Goal: Task Accomplishment & Management: Manage account settings

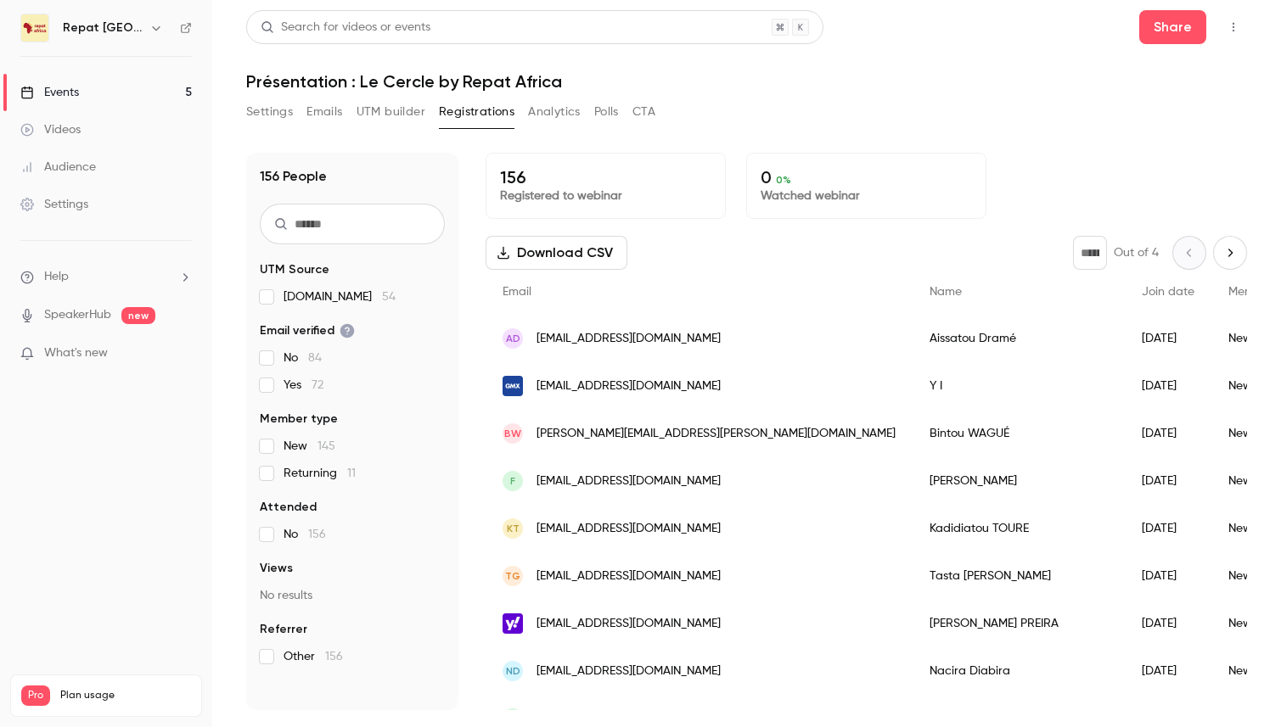
click at [109, 87] on link "Events 5" at bounding box center [106, 92] width 212 height 37
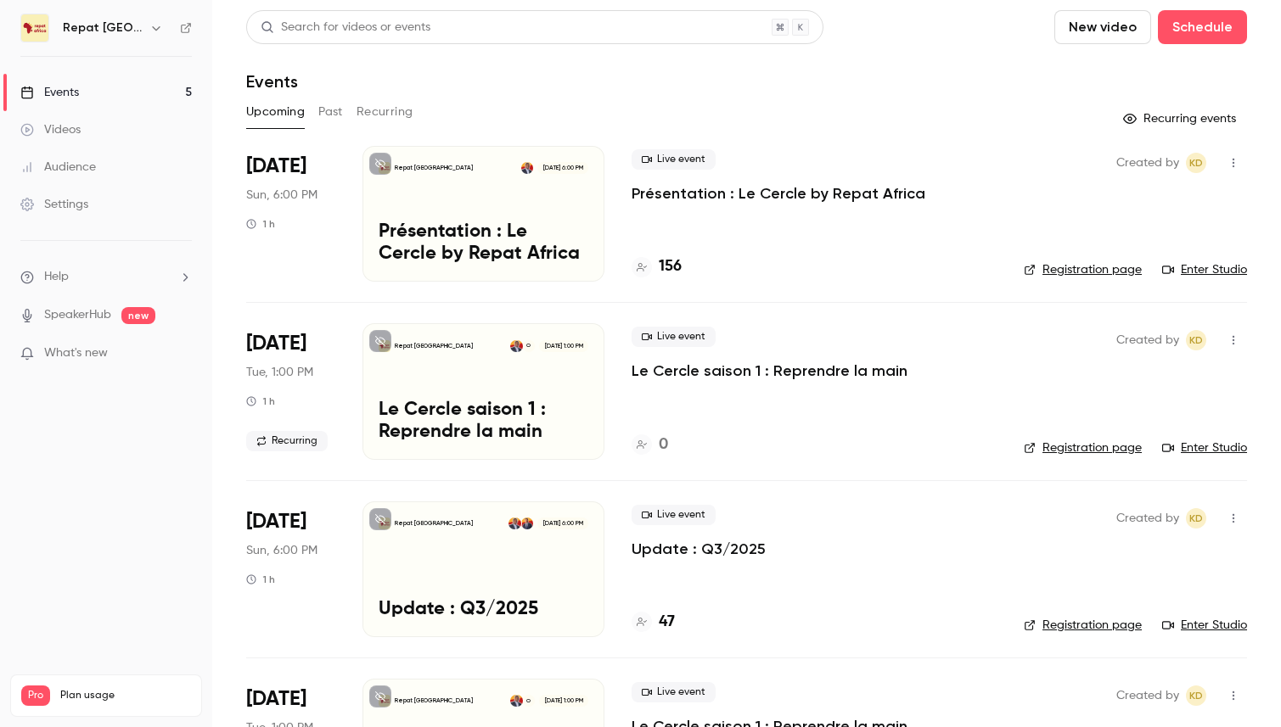
click at [674, 265] on h4 "156" at bounding box center [670, 266] width 23 height 23
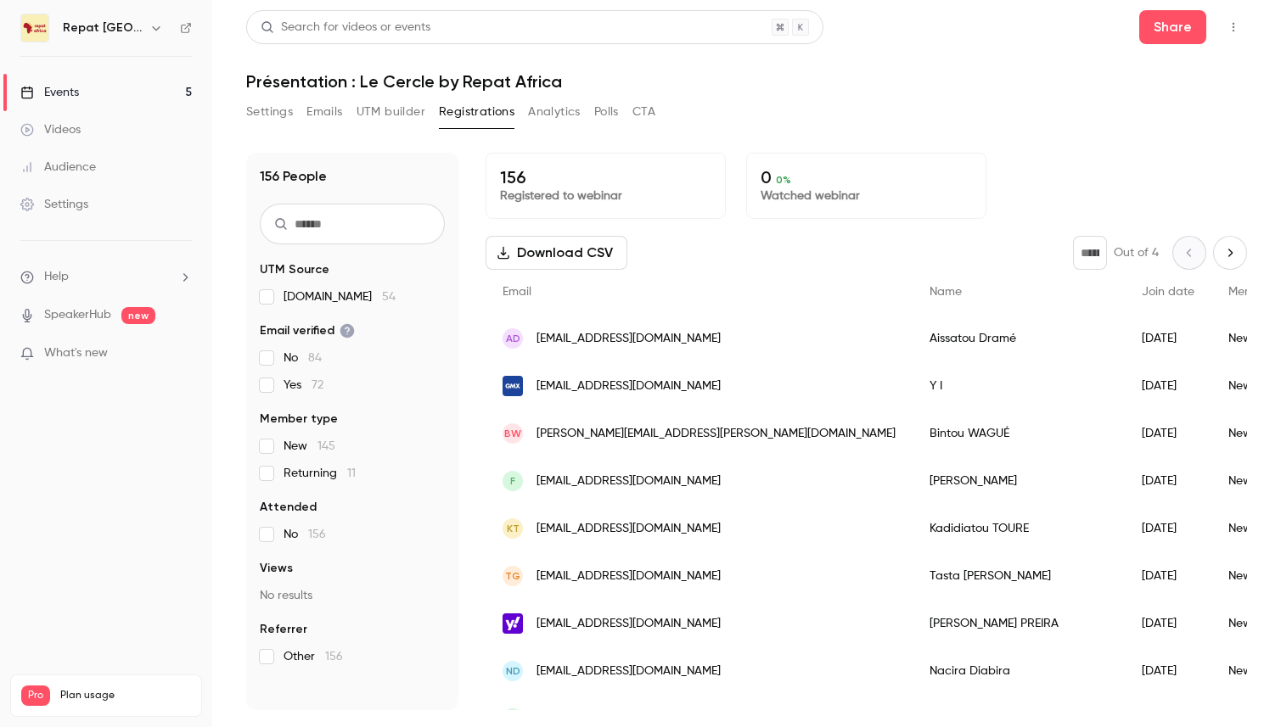
click at [90, 29] on h6 "Repat [GEOGRAPHIC_DATA]" at bounding box center [103, 28] width 80 height 17
click at [54, 88] on div "Events" at bounding box center [49, 92] width 59 height 17
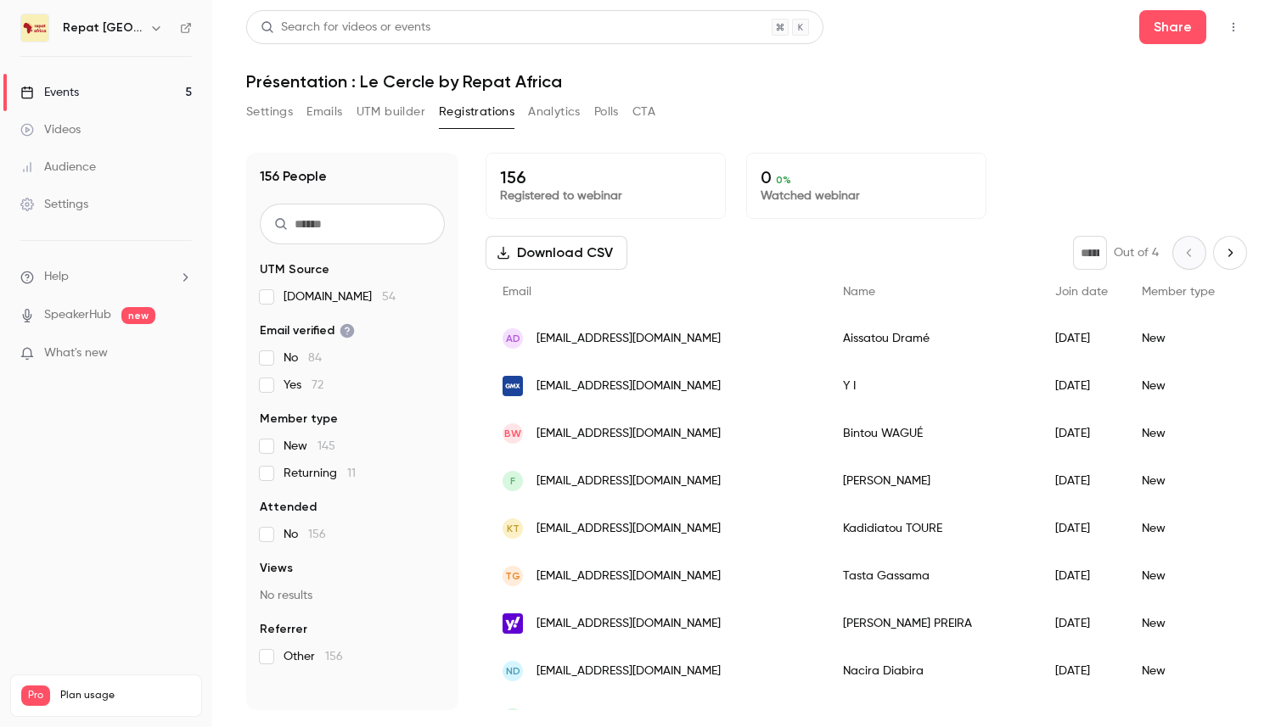
click at [1230, 22] on icon "button" at bounding box center [1233, 27] width 14 height 12
click at [1230, 22] on div at bounding box center [640, 363] width 1281 height 727
click at [1231, 20] on button "button" at bounding box center [1232, 27] width 27 height 27
click at [1148, 119] on div "Enter Studio" at bounding box center [1167, 114] width 129 height 17
click at [92, 93] on link "Events 5" at bounding box center [106, 92] width 212 height 37
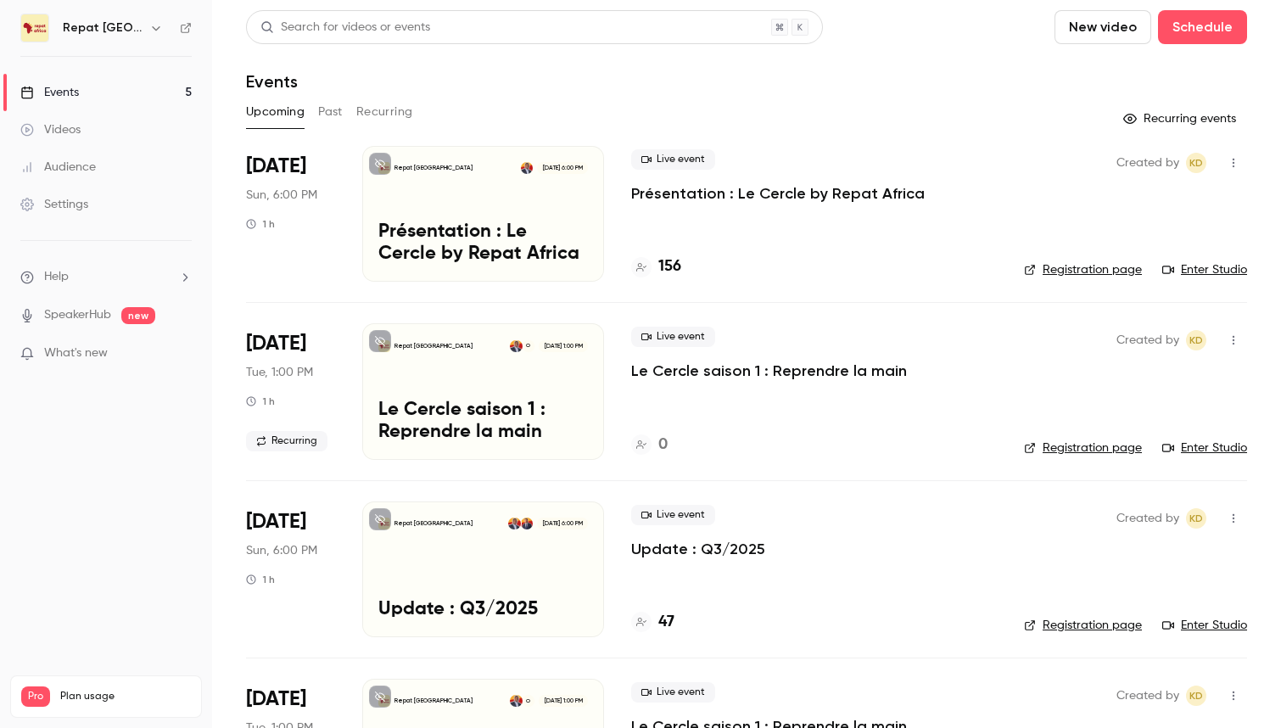
click at [729, 369] on p "Le Cercle saison 1 : Reprendre la main" at bounding box center [769, 371] width 276 height 20
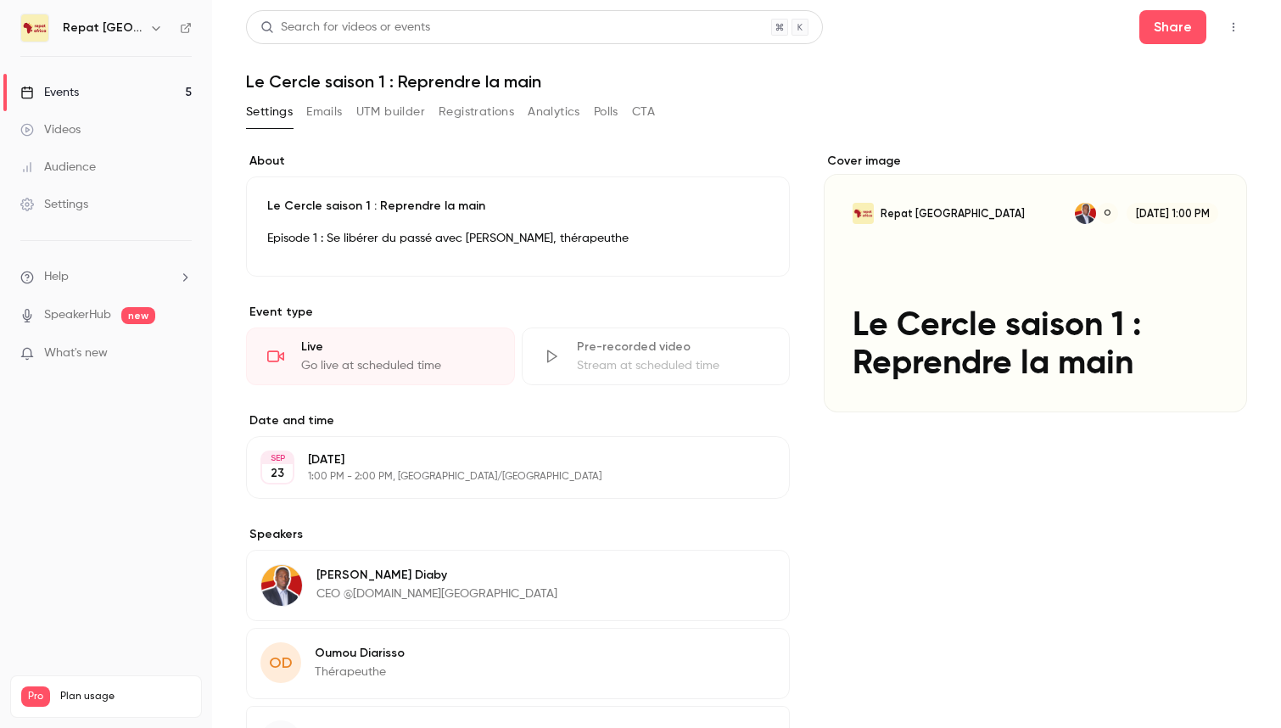
scroll to position [116, 0]
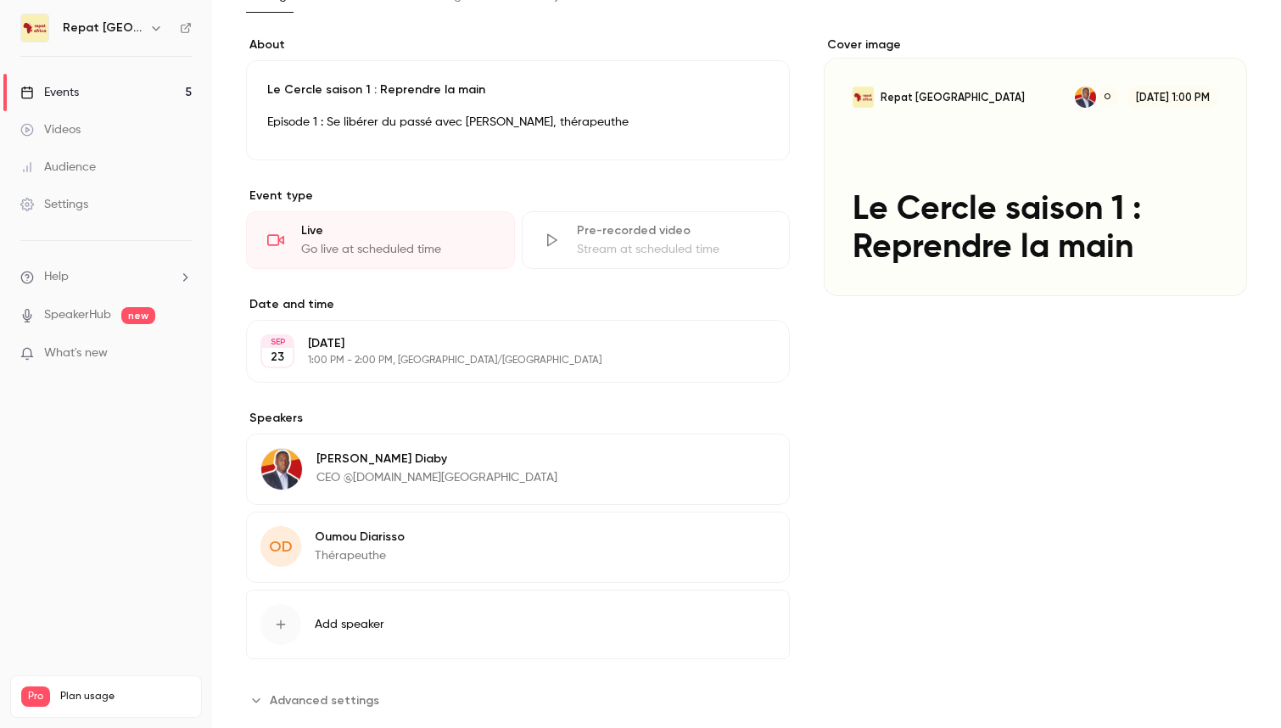
click at [765, 539] on button "Edit" at bounding box center [745, 539] width 62 height 27
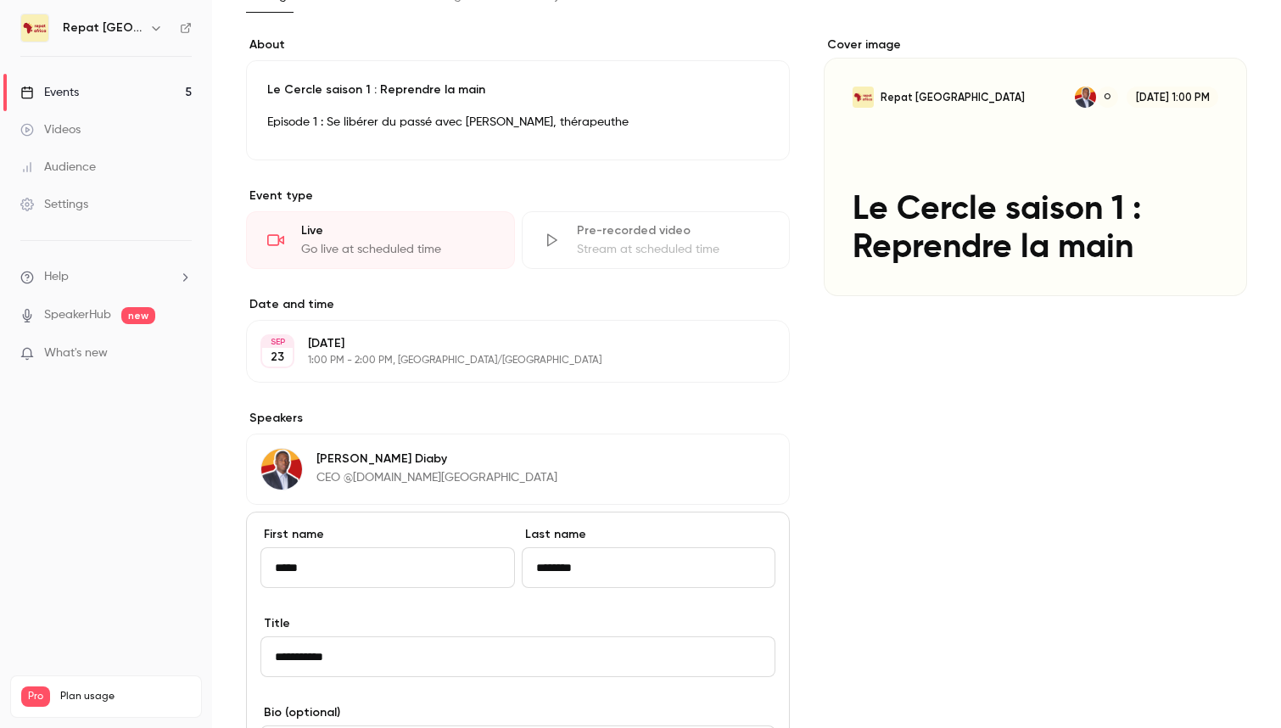
scroll to position [433, 0]
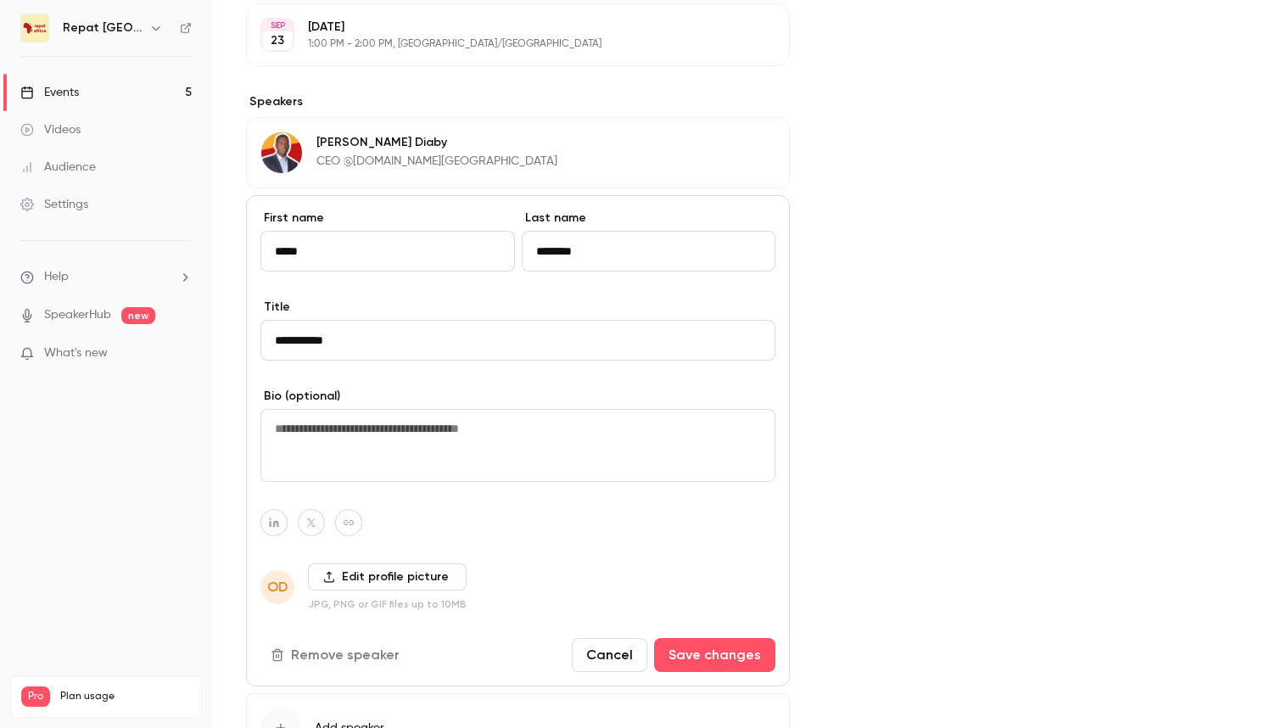
click at [370, 570] on label "Edit profile picture" at bounding box center [387, 576] width 159 height 27
click at [0, 0] on input "Edit profile picture" at bounding box center [0, 0] width 0 height 0
click at [408, 566] on label "Edit profile picture" at bounding box center [387, 576] width 159 height 27
click at [0, 0] on input "Edit profile picture" at bounding box center [0, 0] width 0 height 0
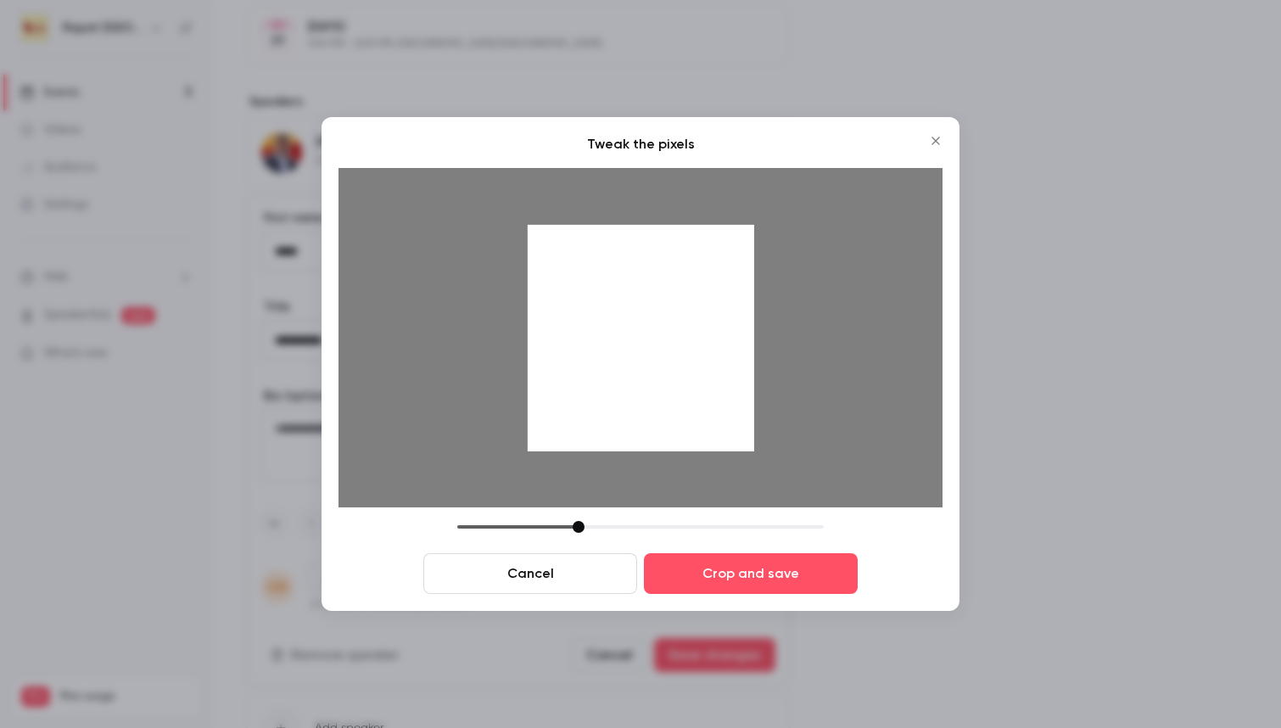
drag, startPoint x: 618, startPoint y: 365, endPoint x: 753, endPoint y: 540, distance: 220.8
click at [667, 438] on div at bounding box center [641, 338] width 227 height 227
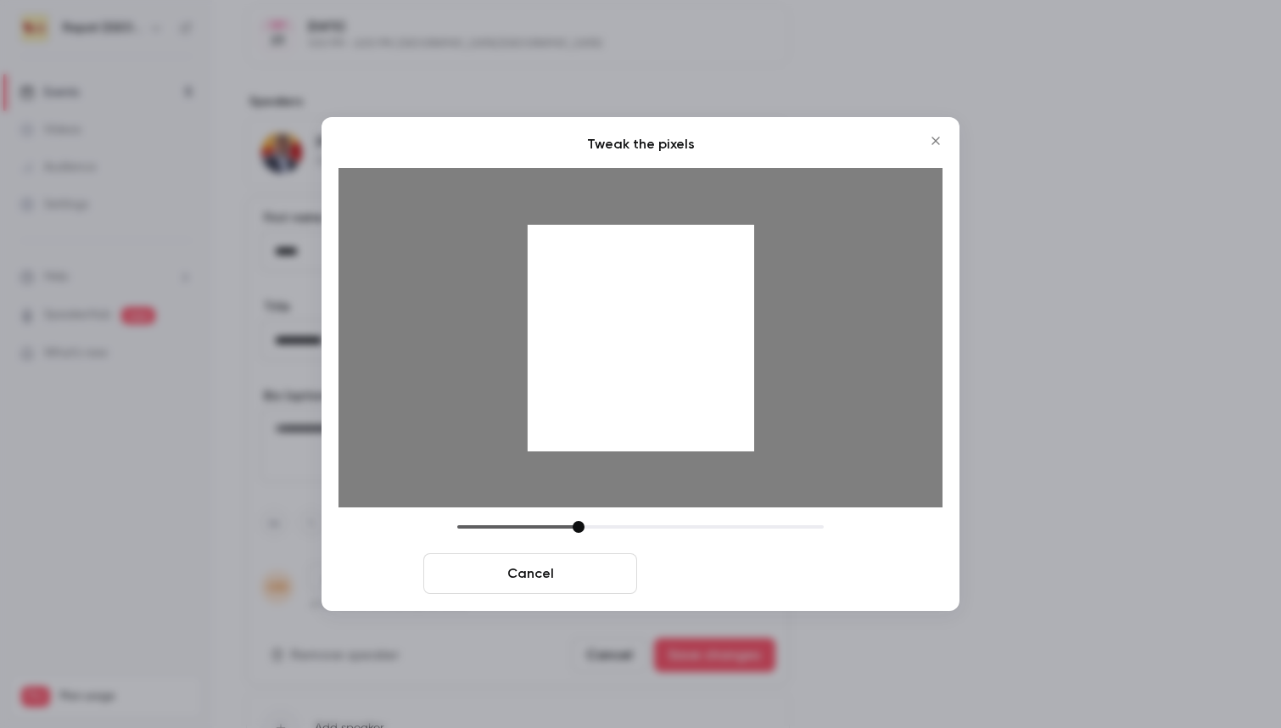
click at [787, 586] on button "Crop and save" at bounding box center [751, 573] width 214 height 41
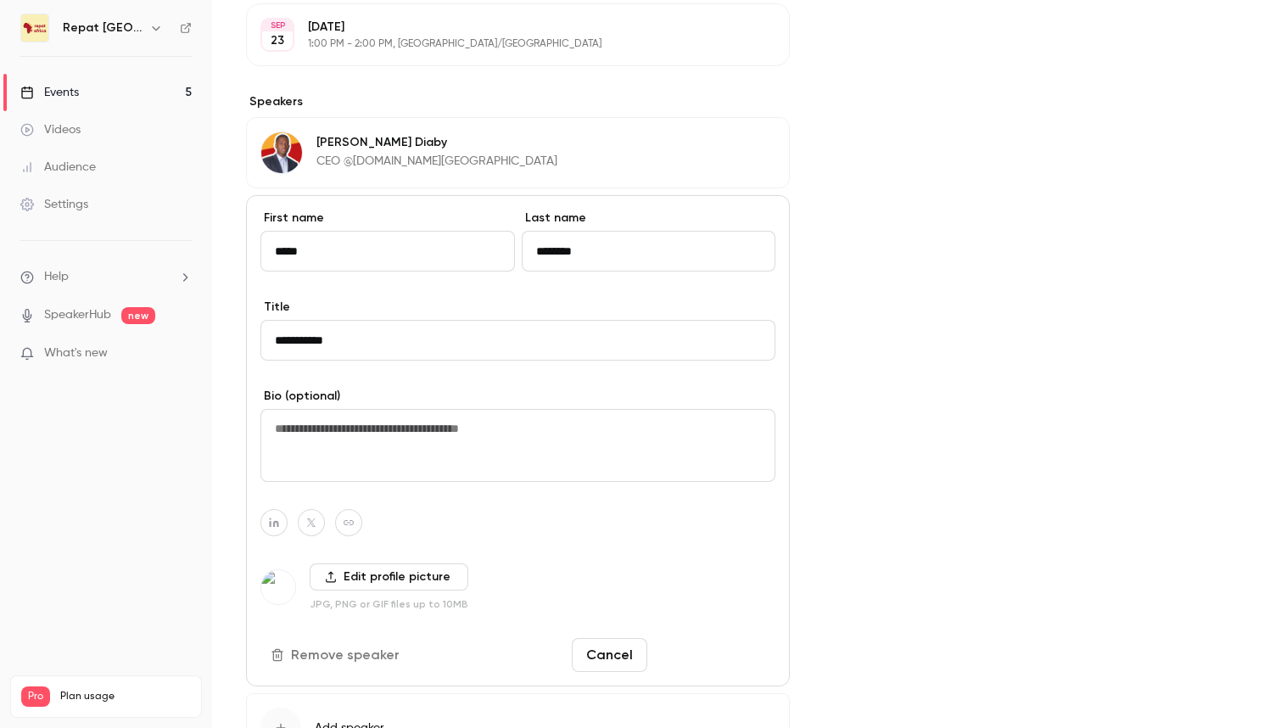
click at [724, 653] on button "Save changes" at bounding box center [714, 655] width 121 height 34
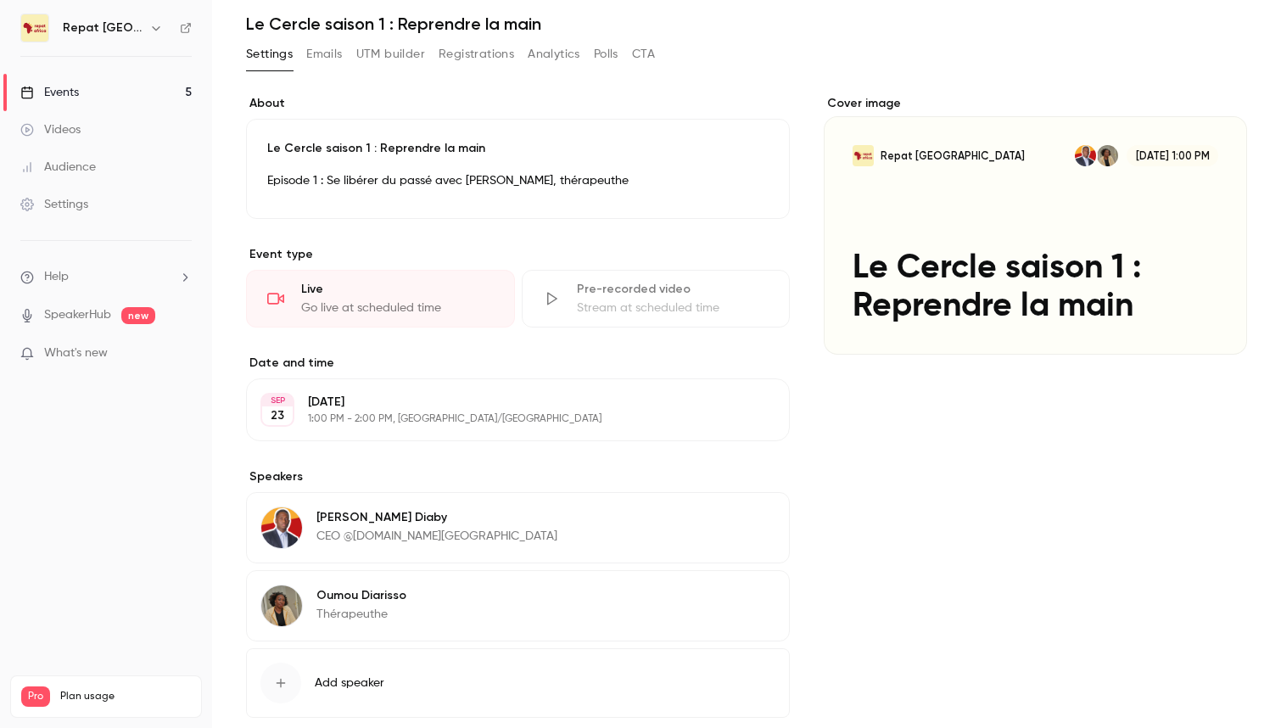
scroll to position [0, 0]
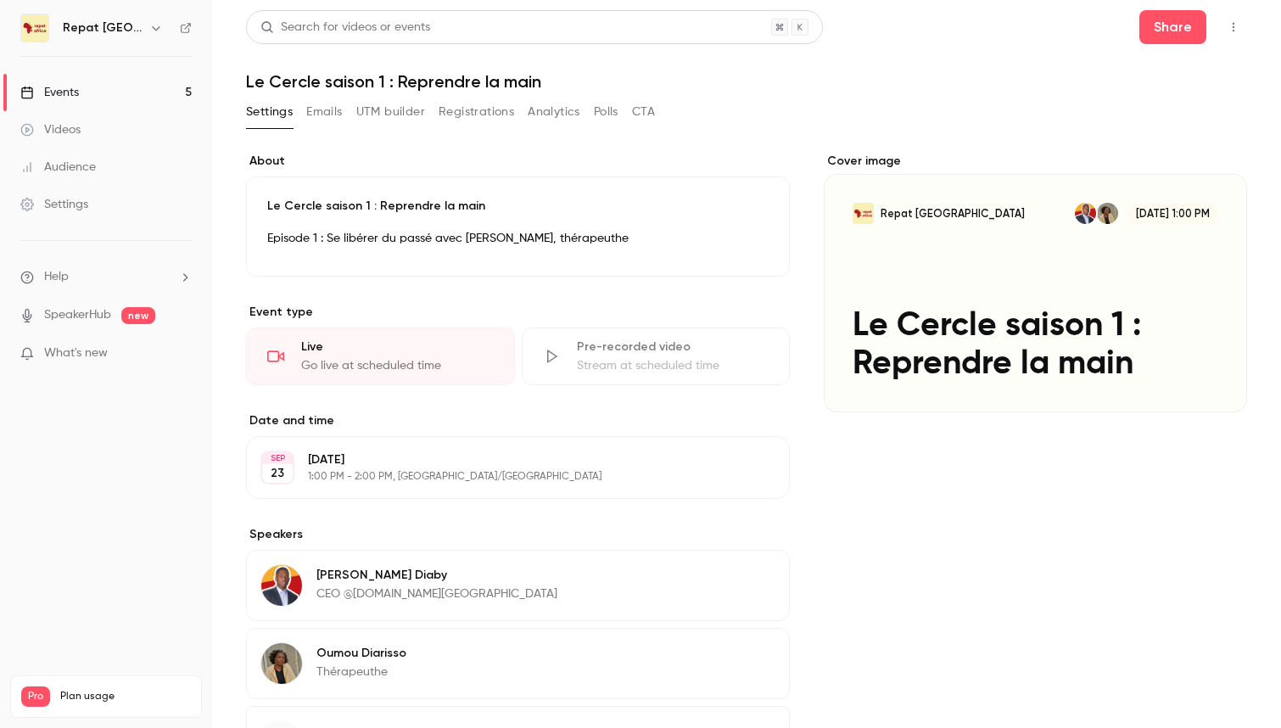
click at [720, 244] on icon "button" at bounding box center [722, 242] width 11 height 11
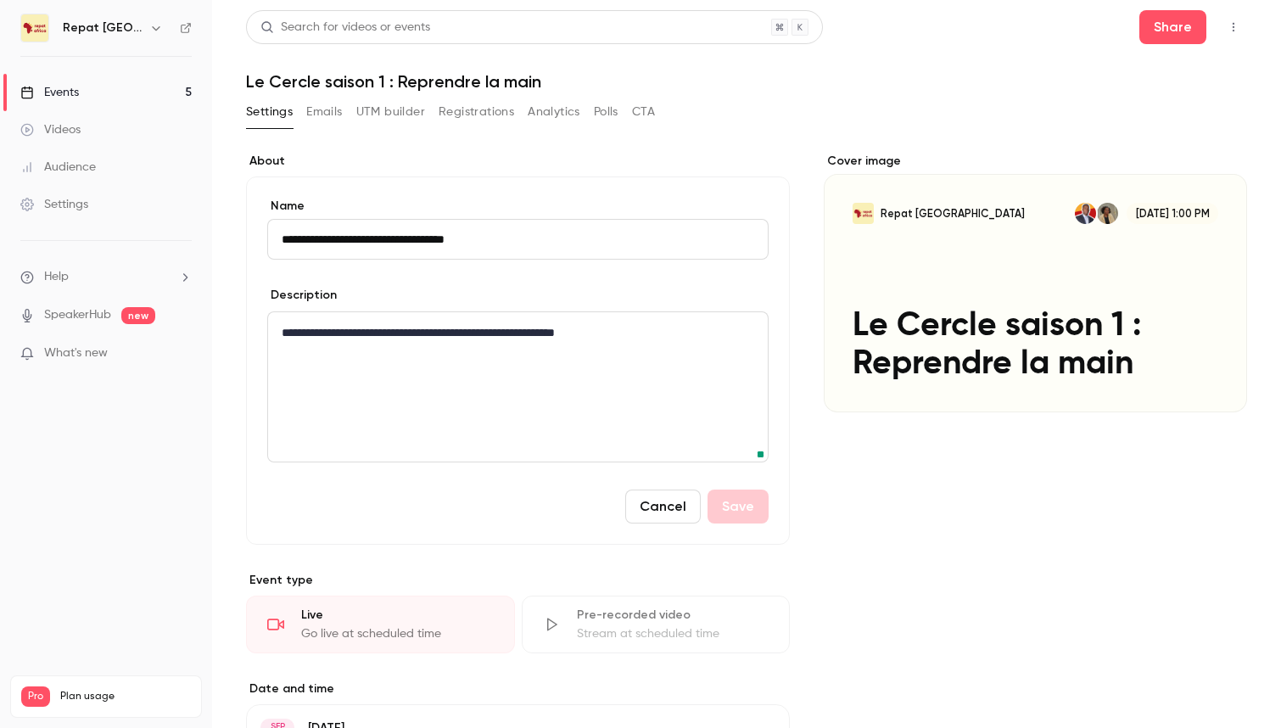
click at [394, 316] on div "**********" at bounding box center [518, 386] width 500 height 149
drag, startPoint x: 716, startPoint y: 323, endPoint x: 688, endPoint y: 332, distance: 29.3
click at [716, 323] on p "**********" at bounding box center [518, 332] width 473 height 20
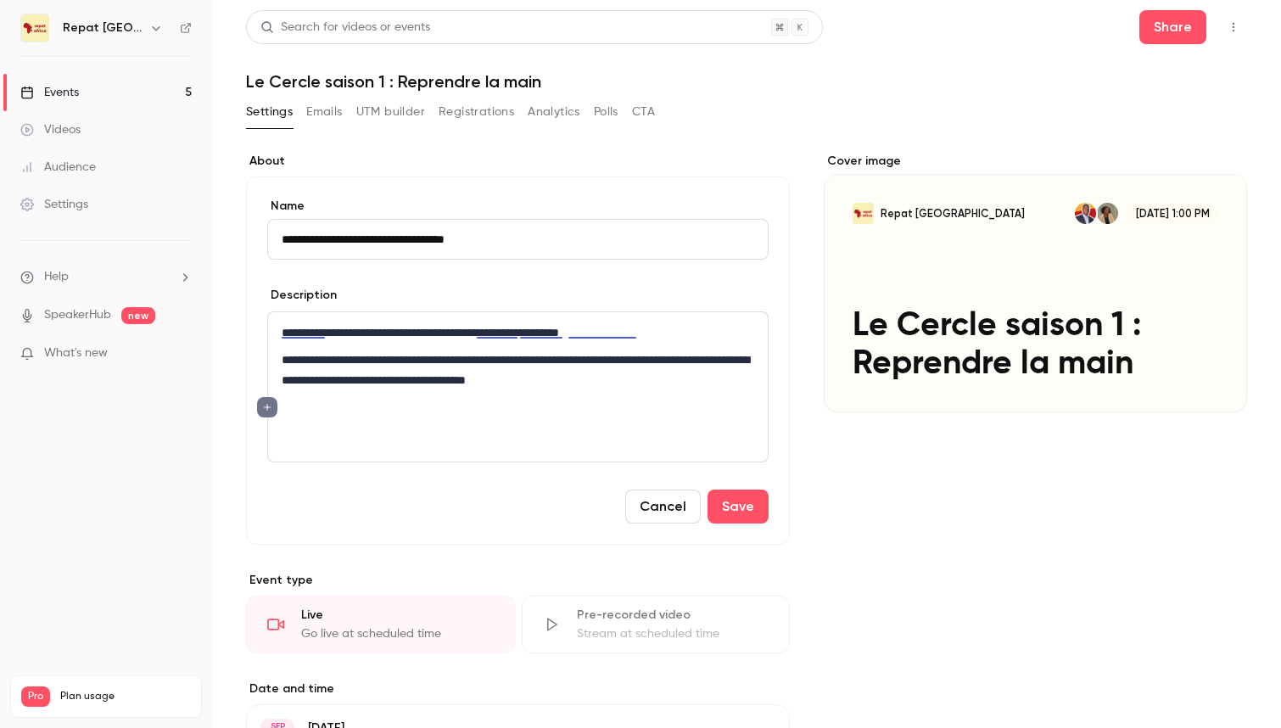
click at [318, 379] on p "**********" at bounding box center [518, 370] width 473 height 41
drag, startPoint x: 506, startPoint y: 399, endPoint x: 489, endPoint y: 400, distance: 17.0
click at [505, 399] on p "editor" at bounding box center [518, 407] width 473 height 20
click at [333, 400] on p "editor" at bounding box center [518, 407] width 473 height 20
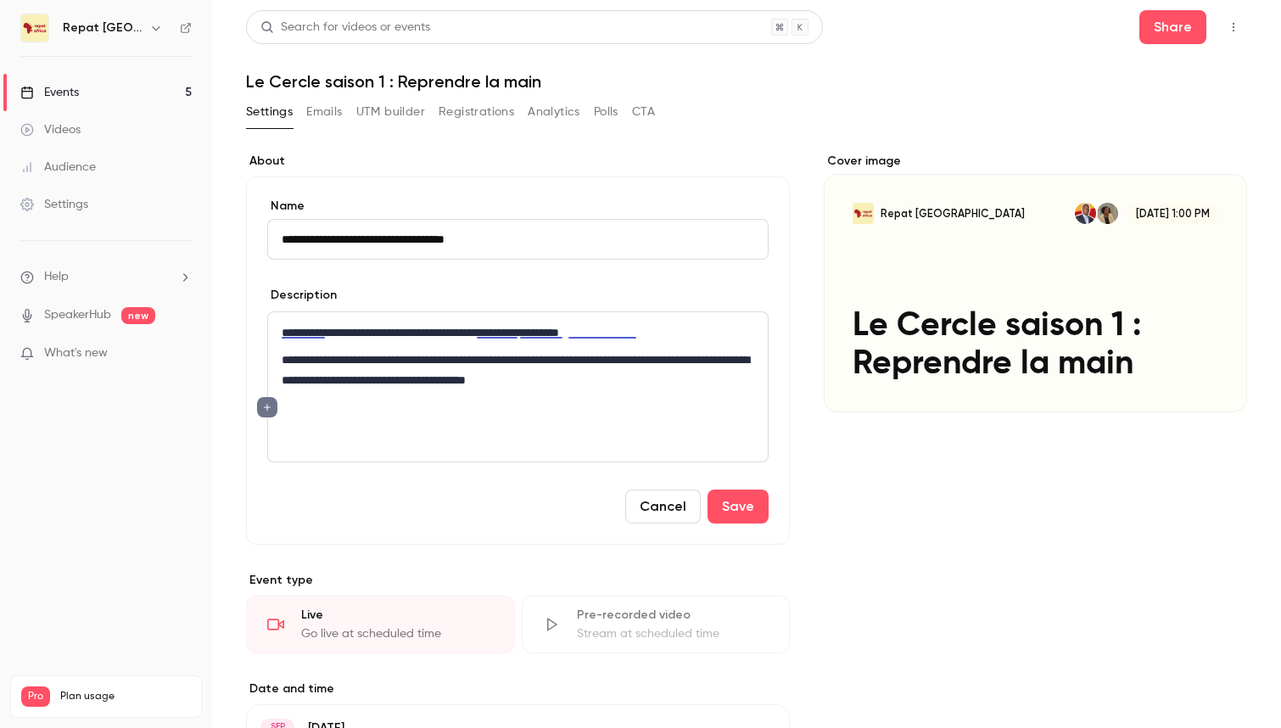
click at [324, 411] on p "editor" at bounding box center [518, 407] width 473 height 20
click at [336, 329] on p "**********" at bounding box center [518, 332] width 473 height 20
click at [311, 336] on p "**********" at bounding box center [518, 332] width 473 height 20
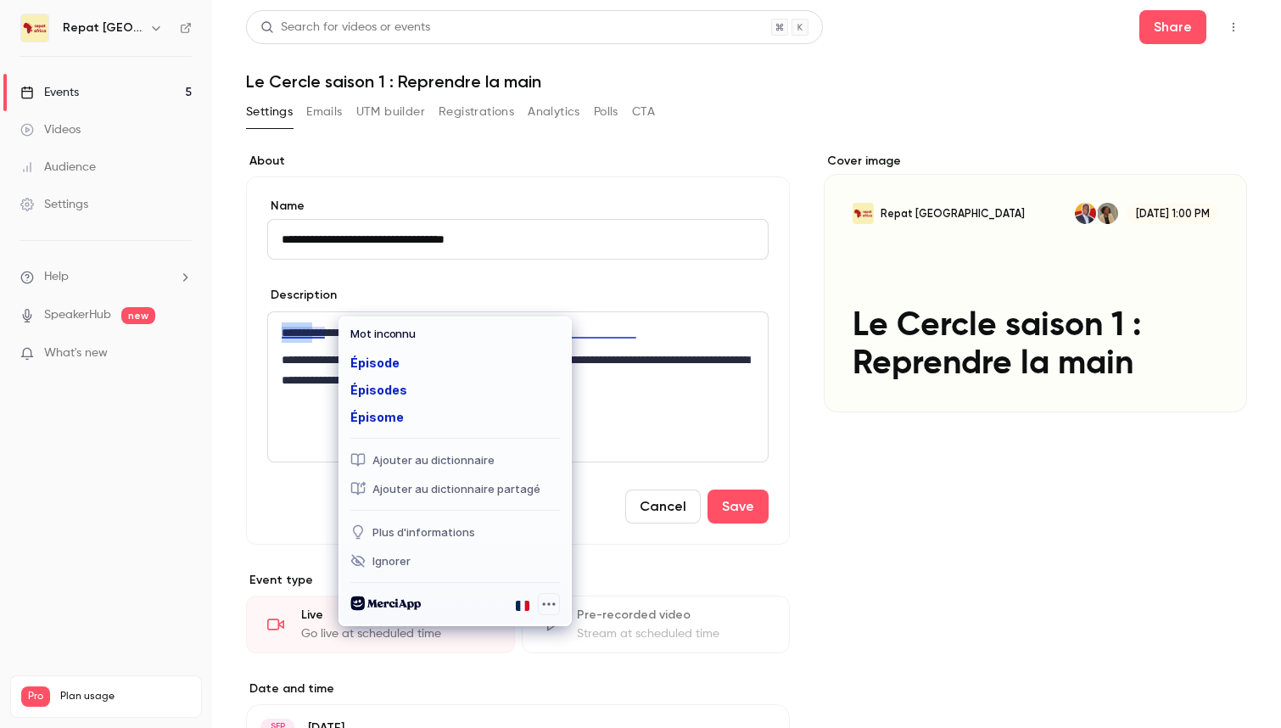
click at [311, 336] on p "**********" at bounding box center [518, 332] width 473 height 20
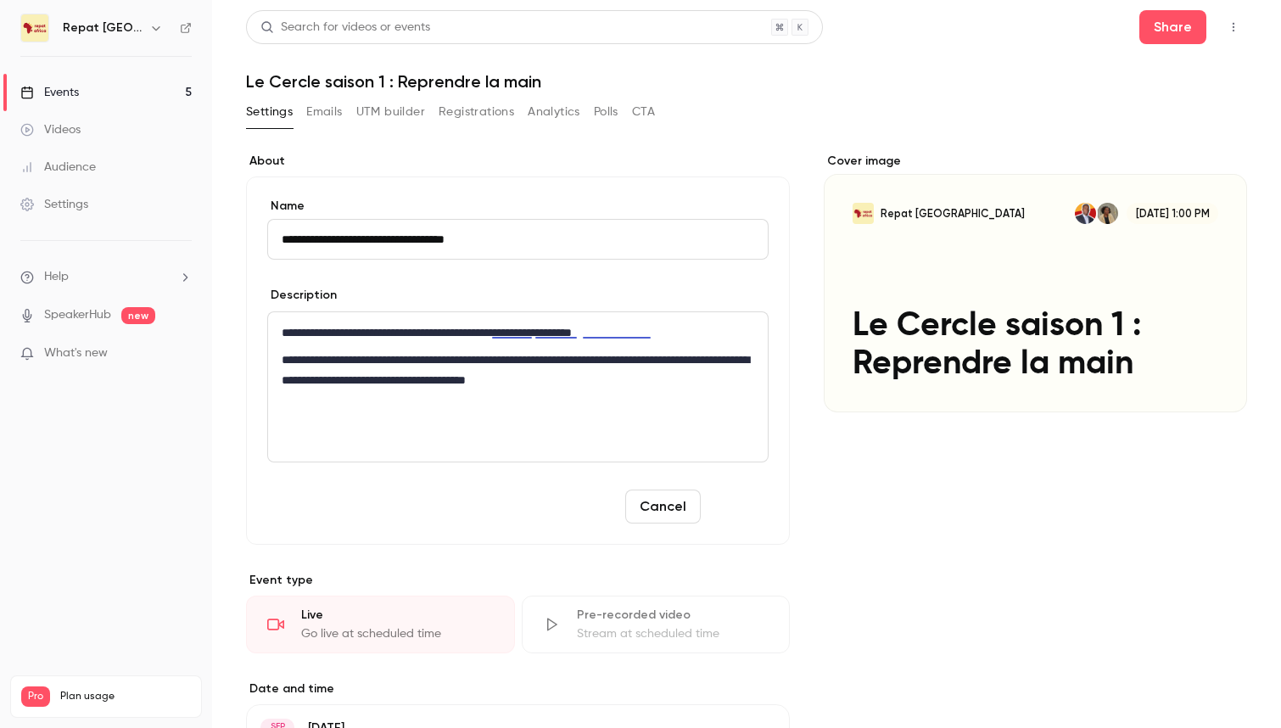
click at [742, 500] on button "Save" at bounding box center [738, 507] width 61 height 34
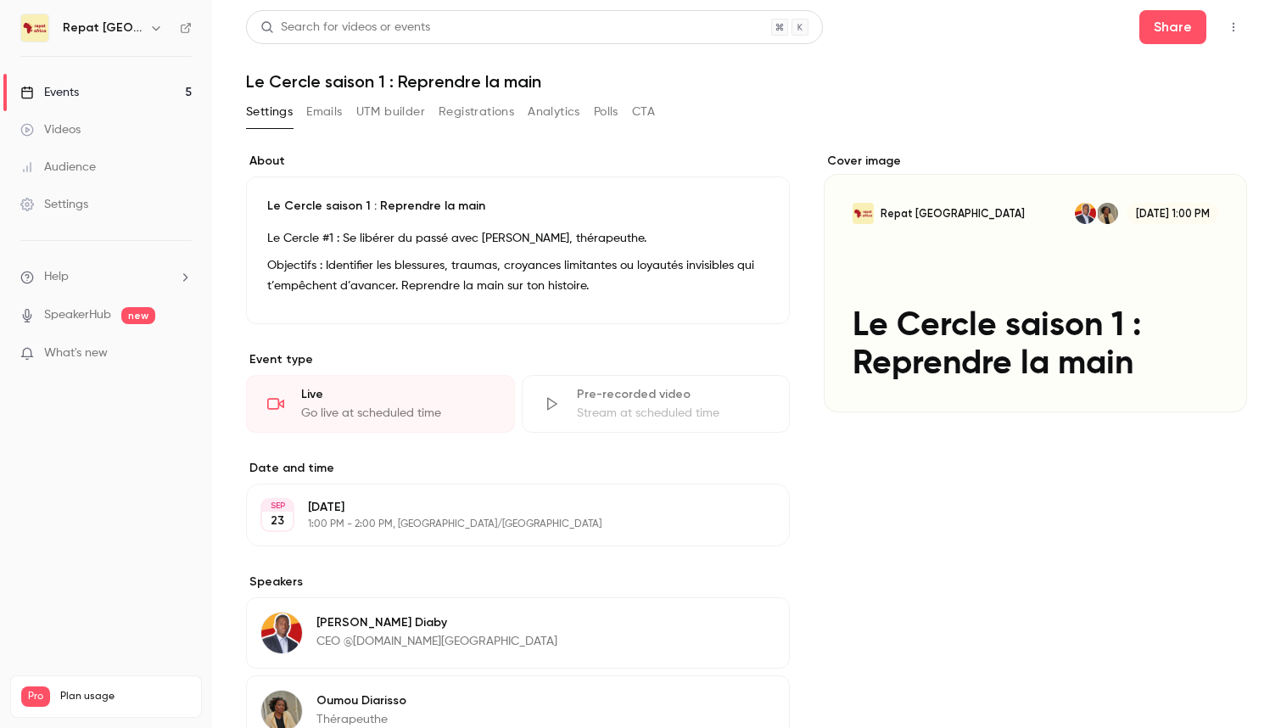
click at [1233, 27] on icon "button" at bounding box center [1234, 27] width 2 height 9
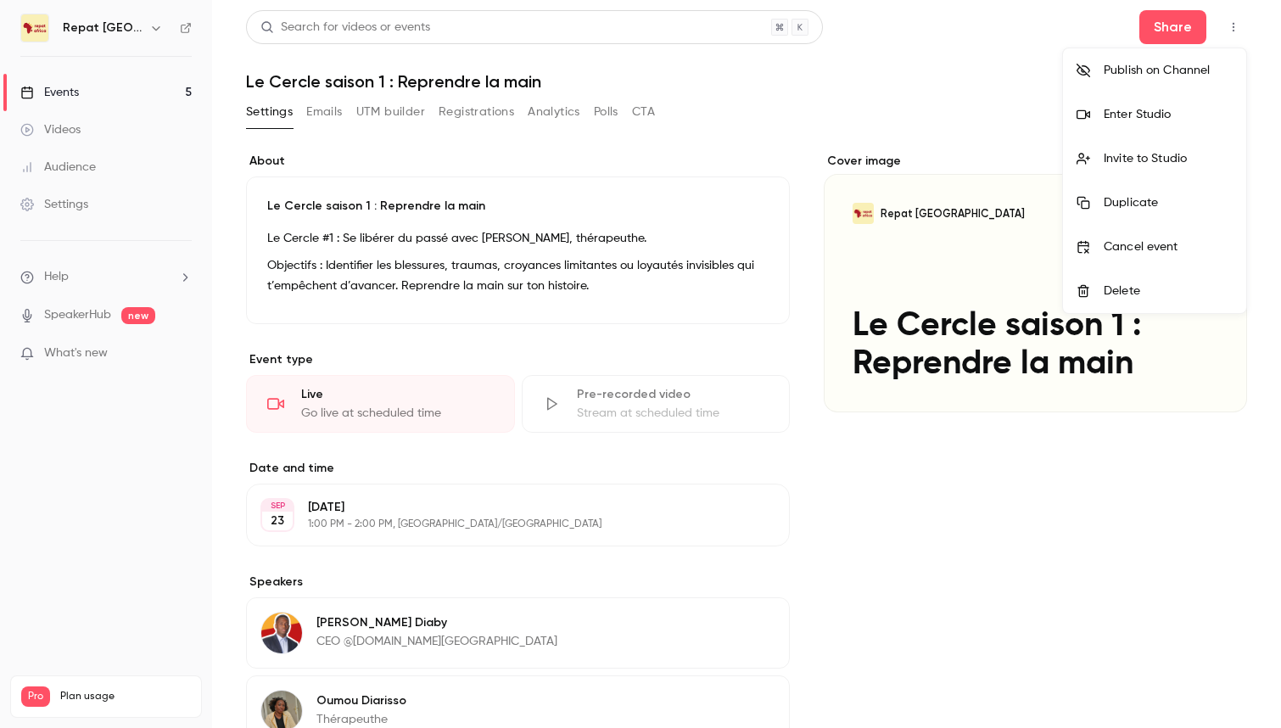
click at [74, 132] on div at bounding box center [640, 364] width 1281 height 728
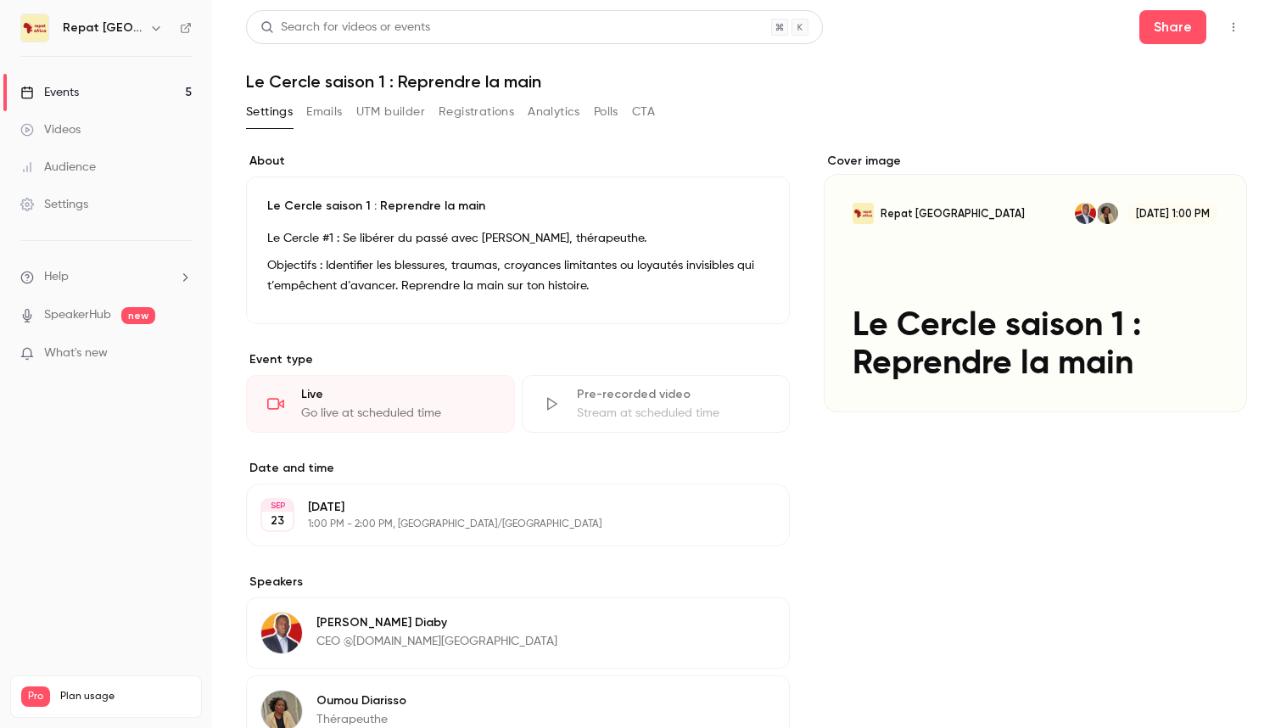
click at [1221, 29] on button "button" at bounding box center [1233, 27] width 27 height 27
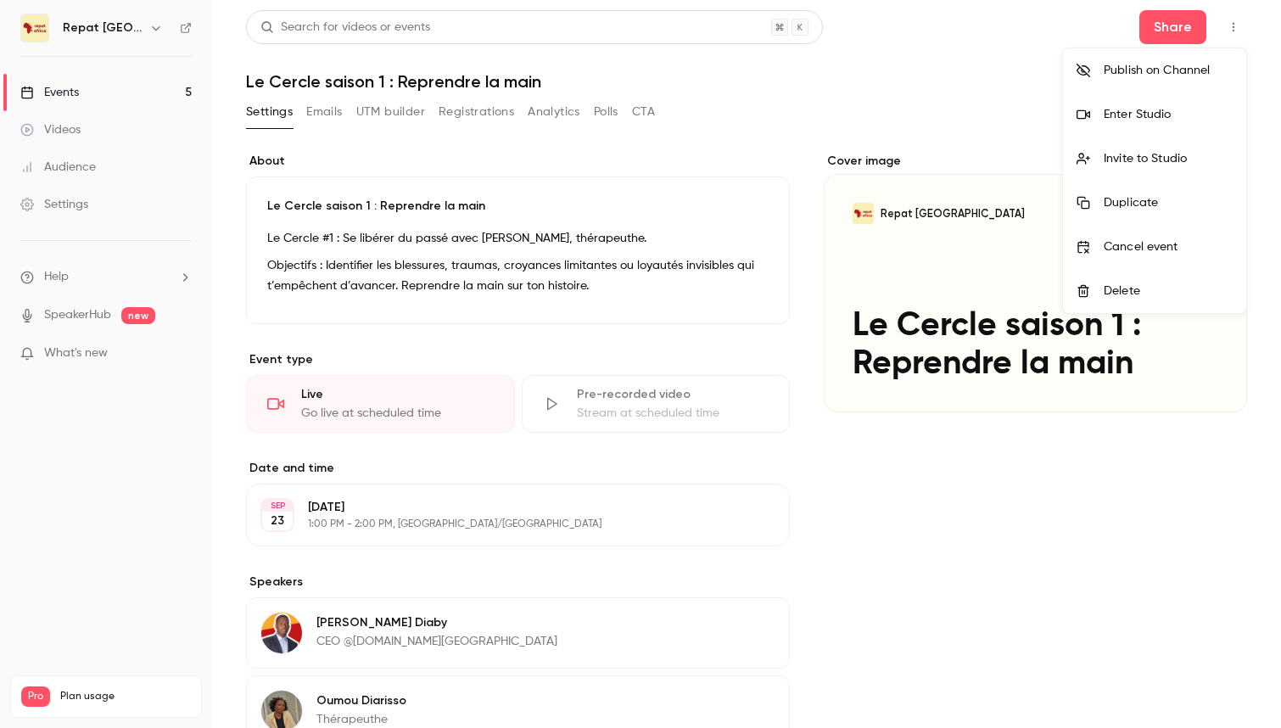
click at [1163, 24] on div at bounding box center [640, 364] width 1281 height 728
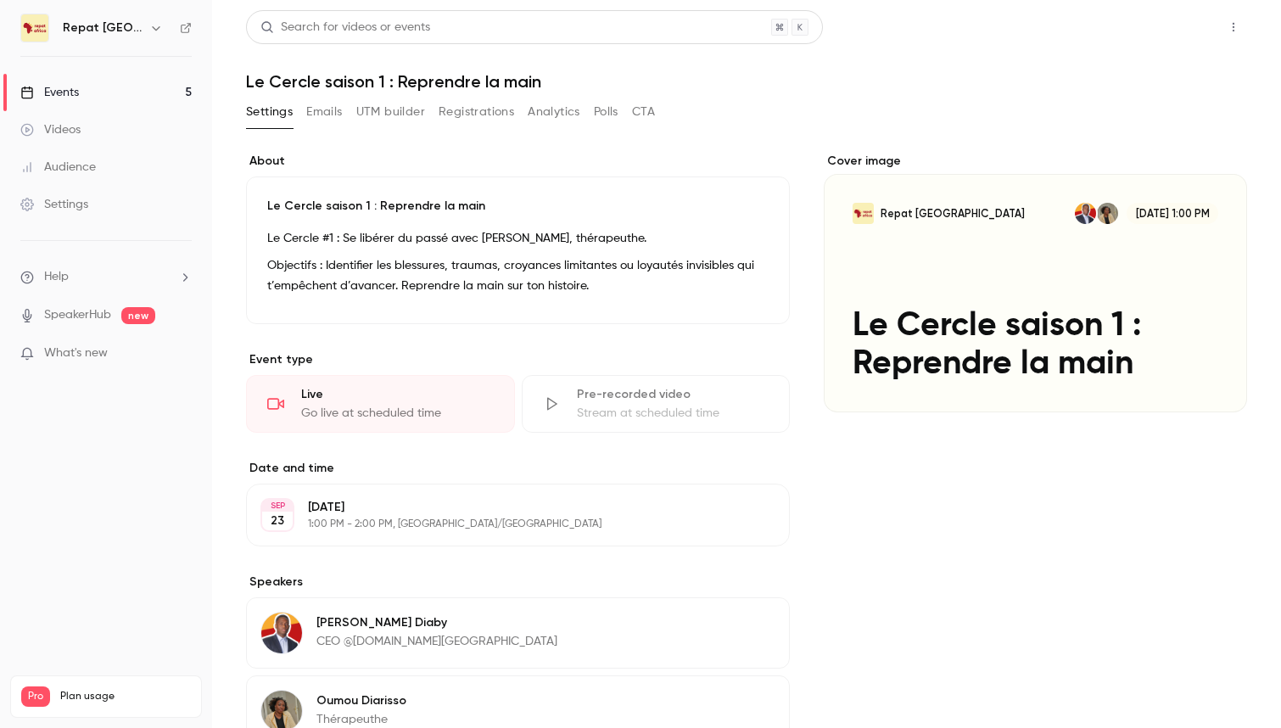
click at [1185, 25] on button "Share" at bounding box center [1173, 27] width 67 height 34
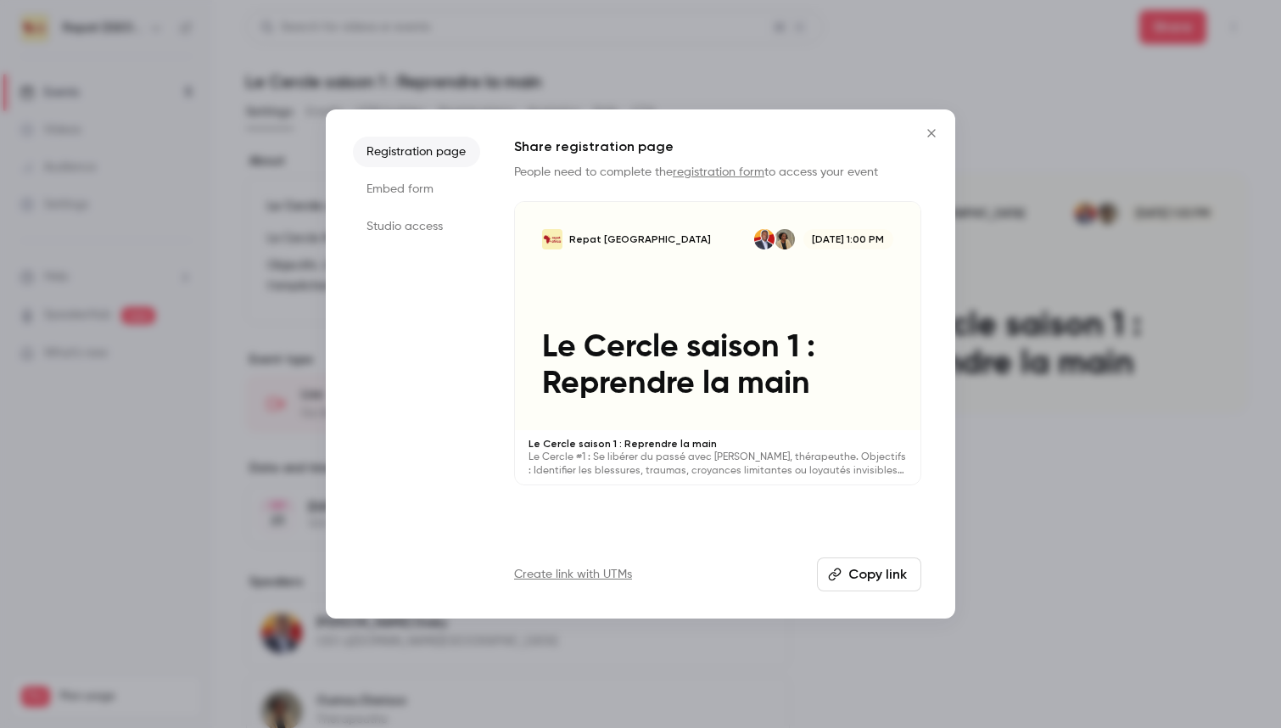
click at [879, 574] on button "Copy link" at bounding box center [869, 575] width 104 height 34
click at [178, 227] on div at bounding box center [640, 364] width 1281 height 728
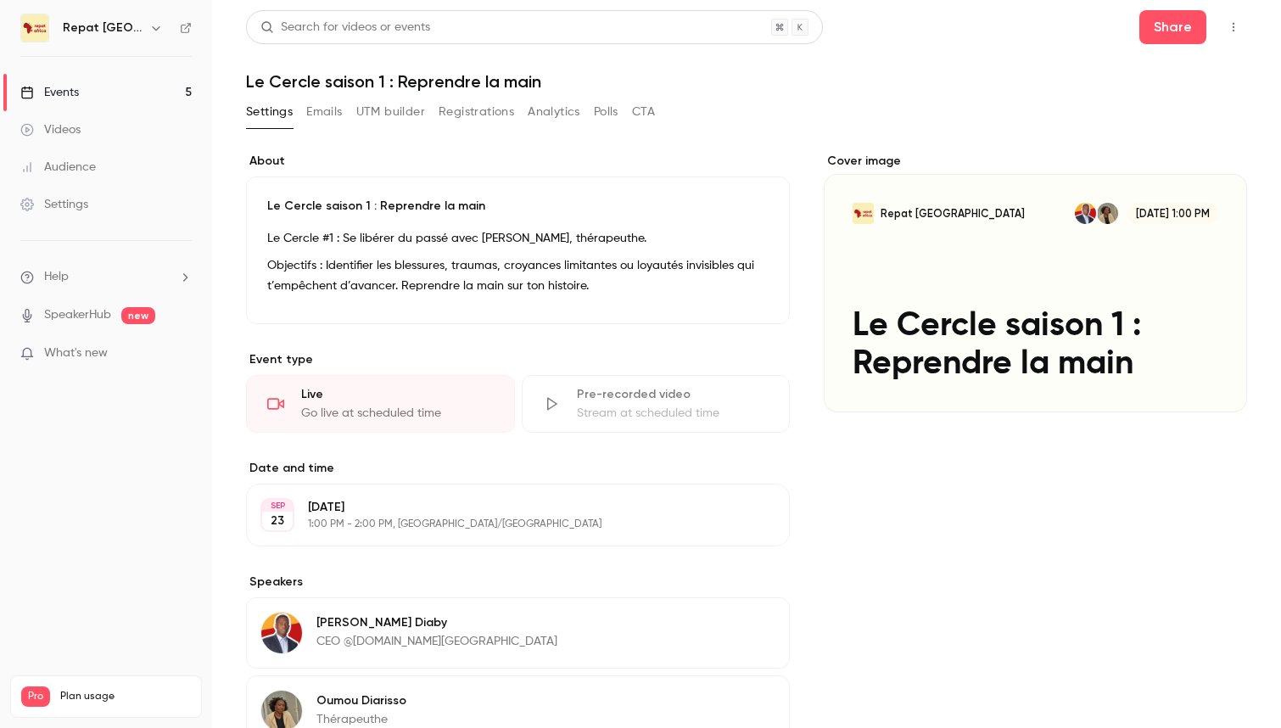
click at [333, 118] on button "Emails" at bounding box center [324, 111] width 36 height 27
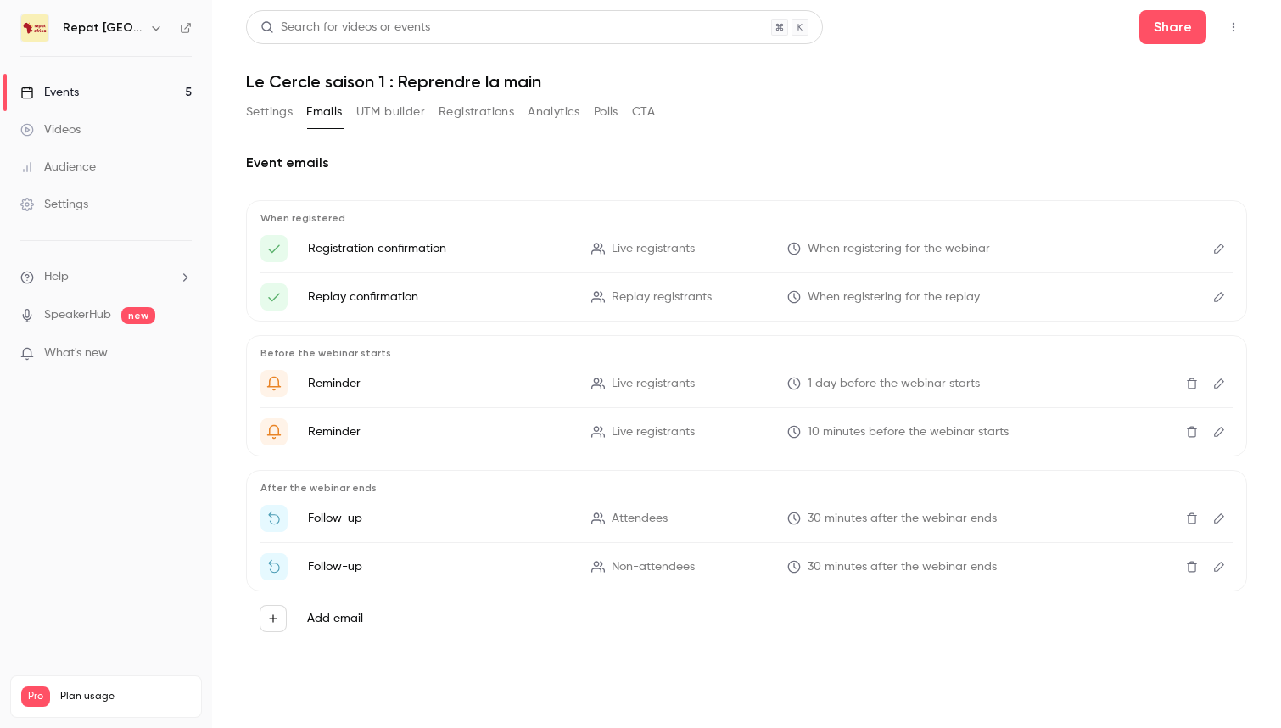
click at [287, 113] on button "Settings" at bounding box center [269, 111] width 47 height 27
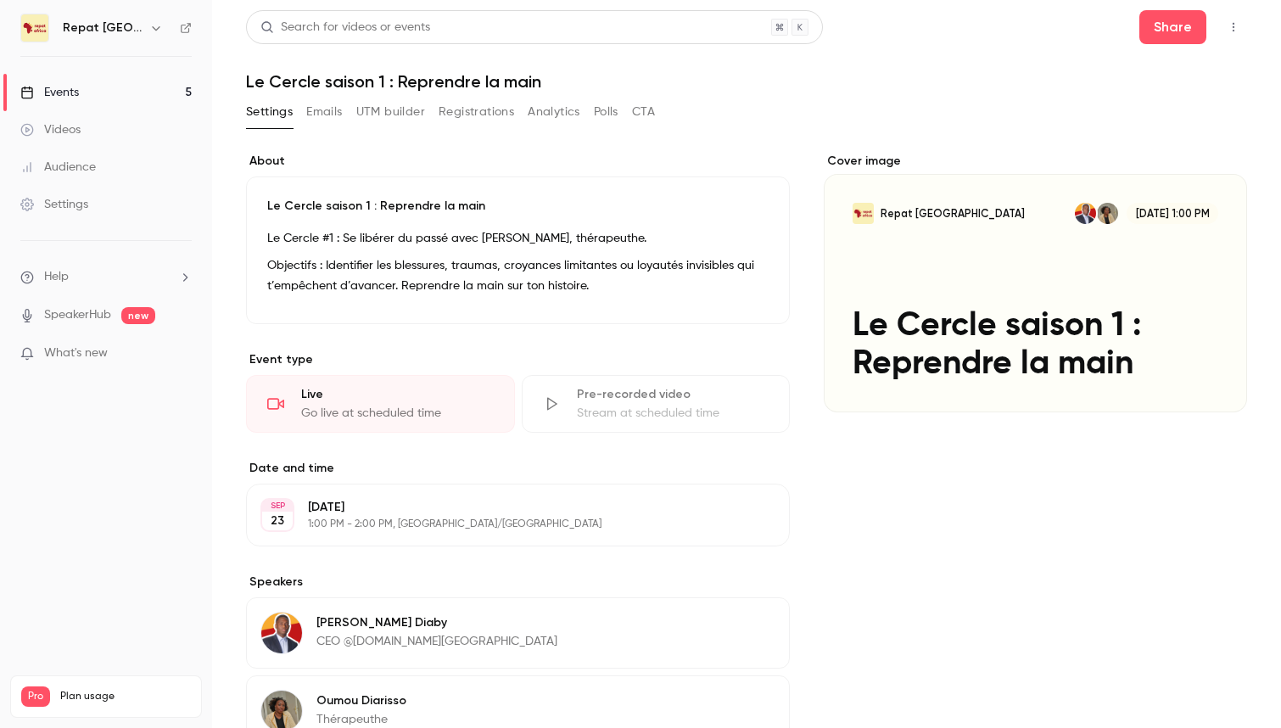
click at [462, 111] on button "Registrations" at bounding box center [477, 111] width 76 height 27
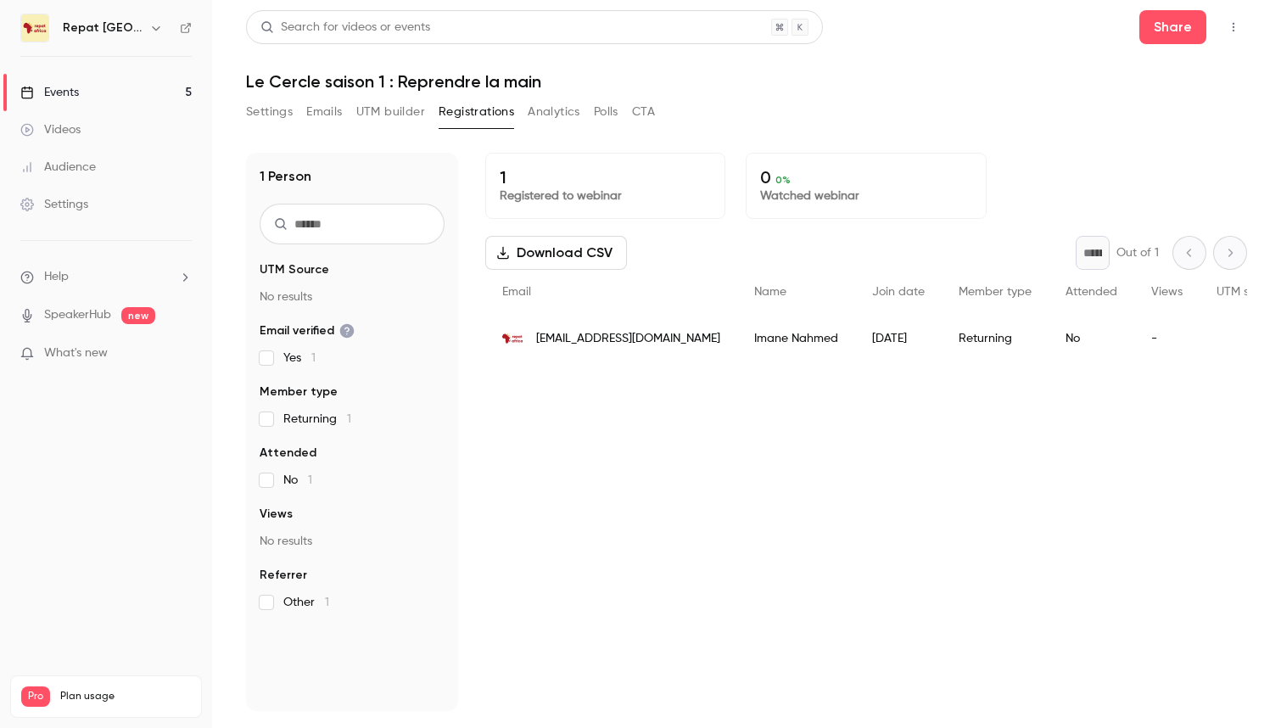
click at [96, 92] on link "Events 5" at bounding box center [106, 92] width 212 height 37
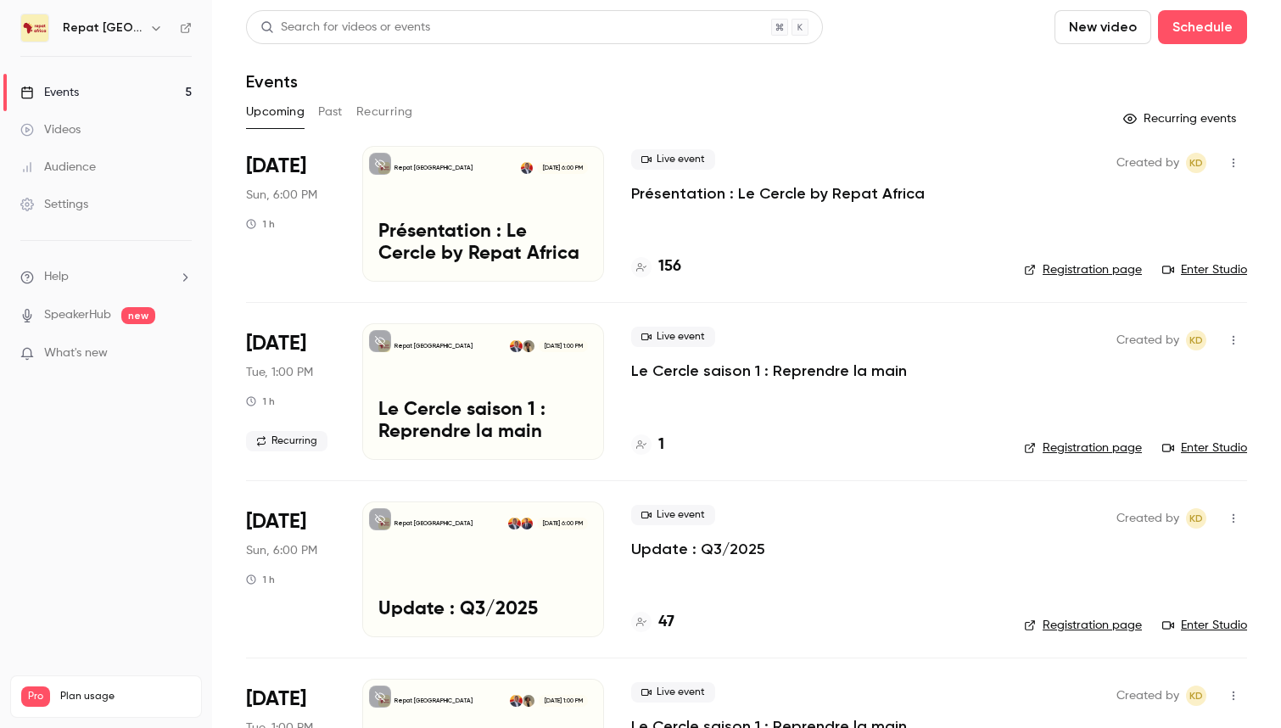
click at [1079, 440] on link "Registration page" at bounding box center [1083, 448] width 118 height 17
click at [87, 97] on link "Events 5" at bounding box center [106, 92] width 212 height 37
click at [83, 197] on div "Settings" at bounding box center [54, 204] width 68 height 17
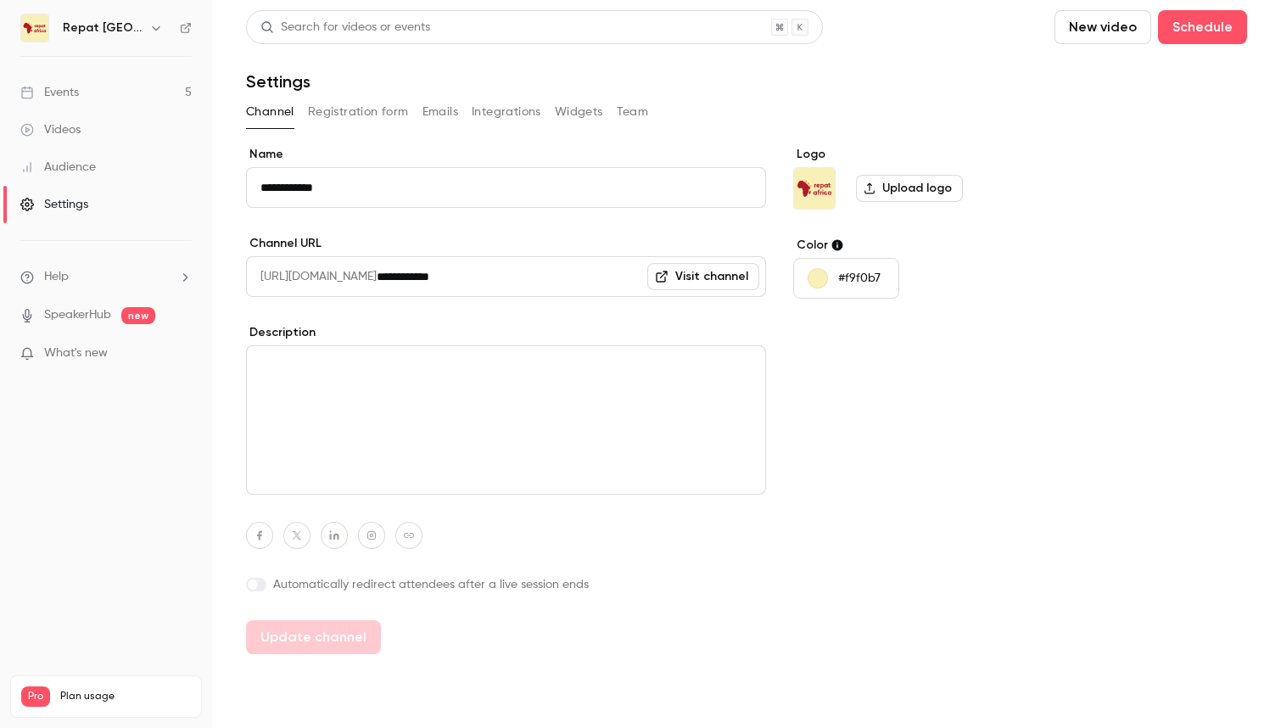
click at [497, 117] on button "Integrations" at bounding box center [507, 111] width 70 height 27
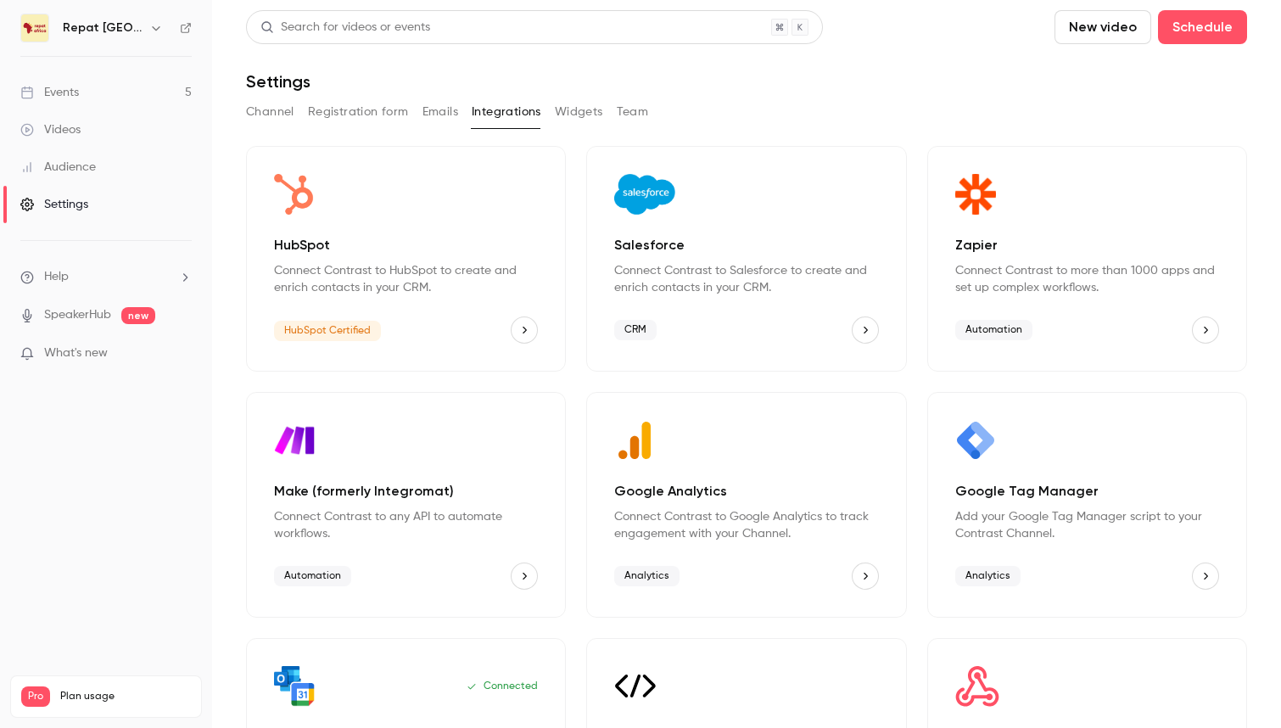
click at [383, 110] on button "Registration form" at bounding box center [358, 111] width 101 height 27
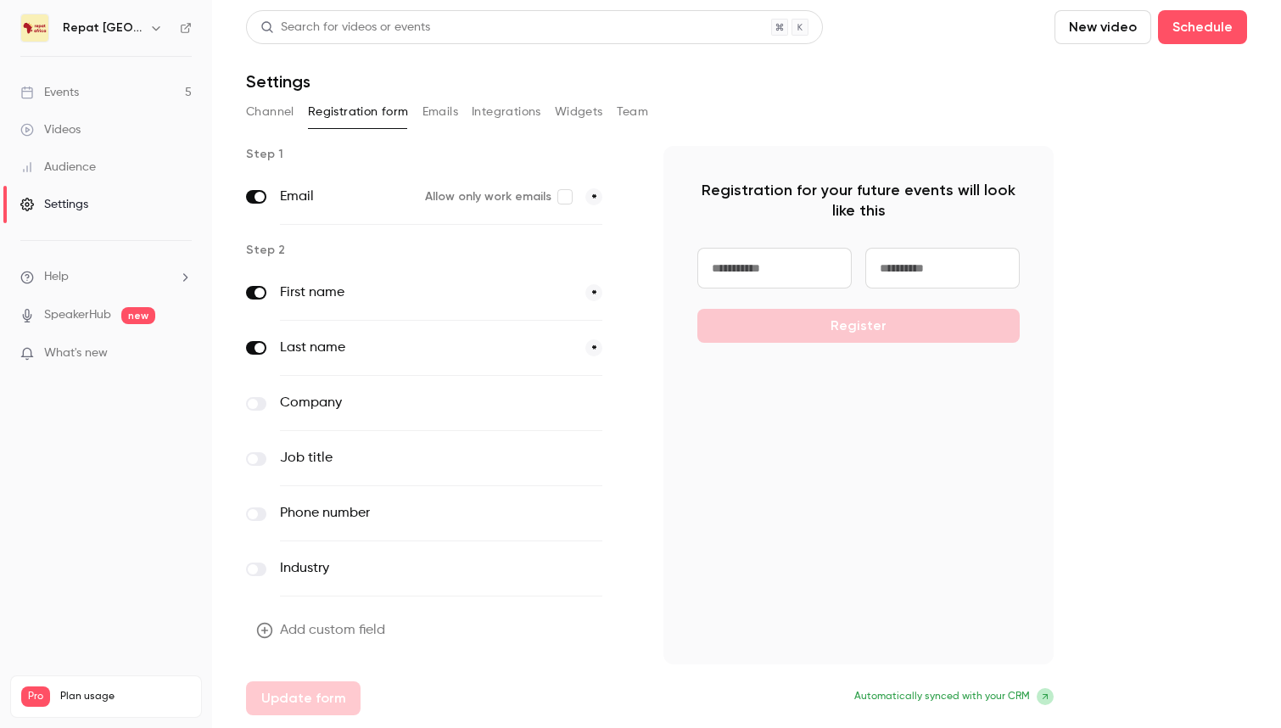
click at [86, 91] on link "Events 5" at bounding box center [106, 92] width 212 height 37
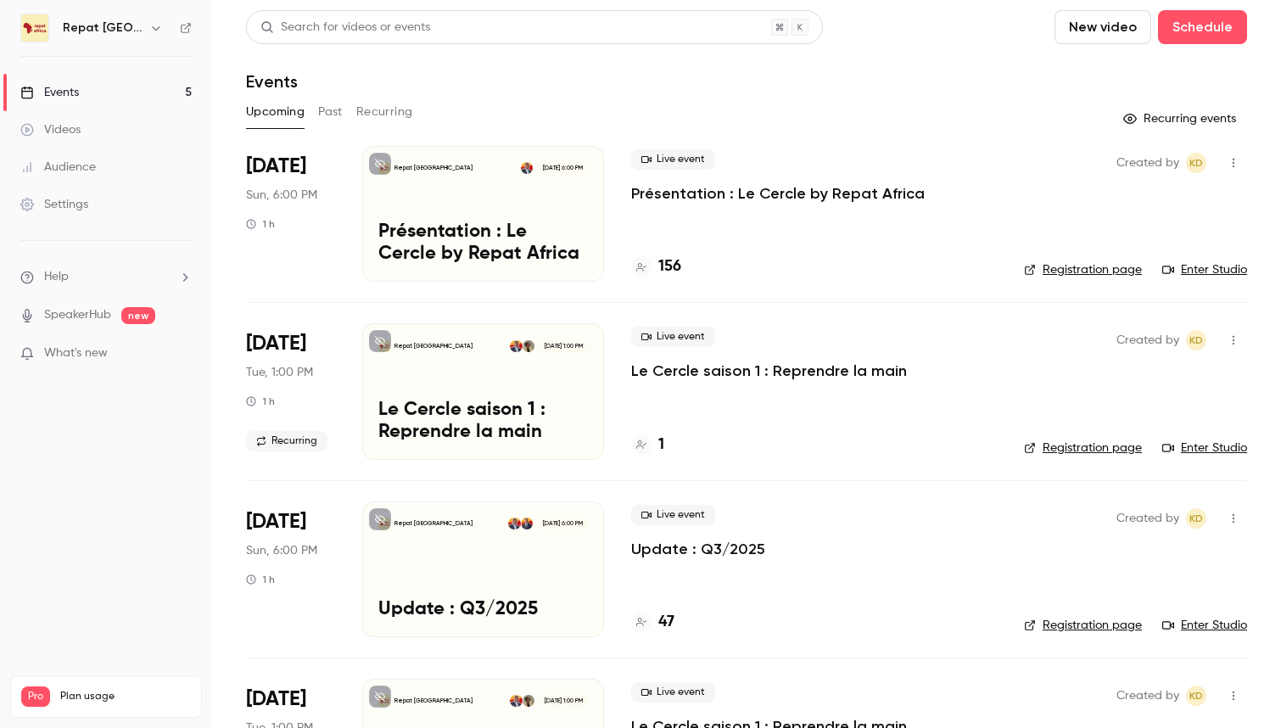
click at [727, 188] on p "Présentation : Le Cercle by Repat Africa" at bounding box center [778, 193] width 294 height 20
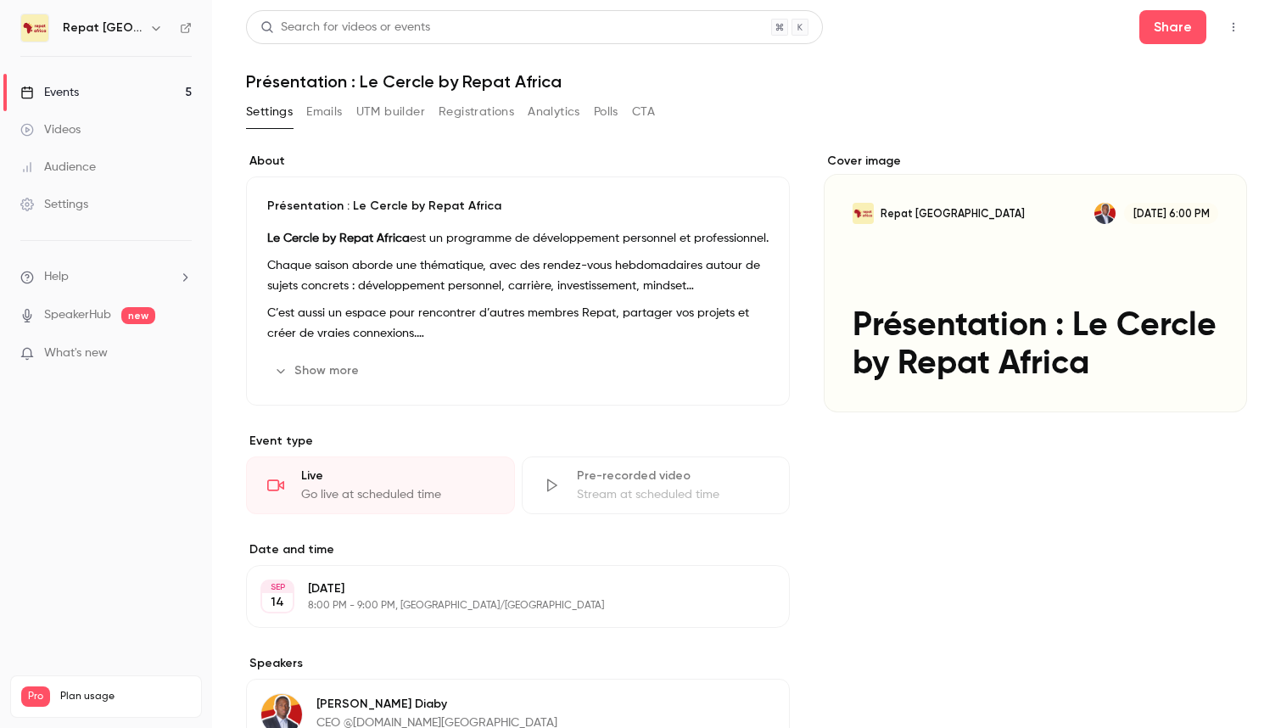
click at [470, 107] on button "Registrations" at bounding box center [477, 111] width 76 height 27
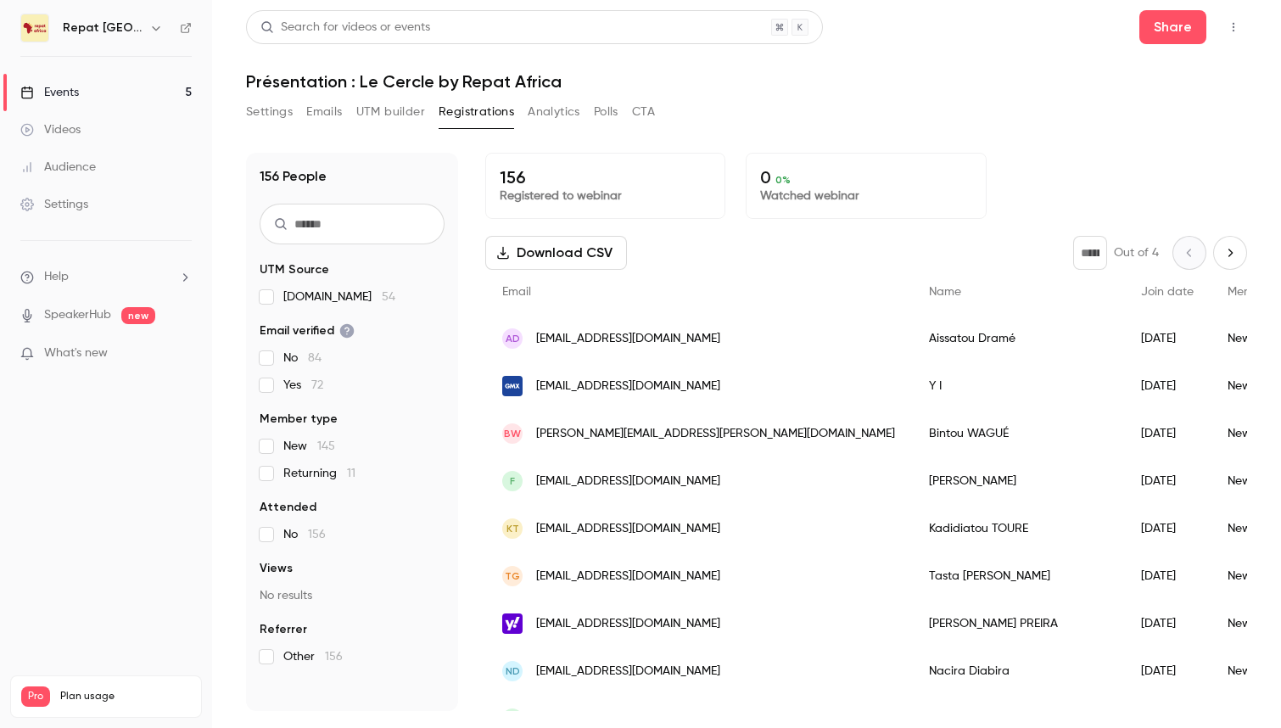
click at [1229, 31] on icon "button" at bounding box center [1234, 27] width 14 height 12
click at [288, 110] on div at bounding box center [640, 364] width 1281 height 728
click at [78, 89] on div "Events" at bounding box center [49, 92] width 59 height 17
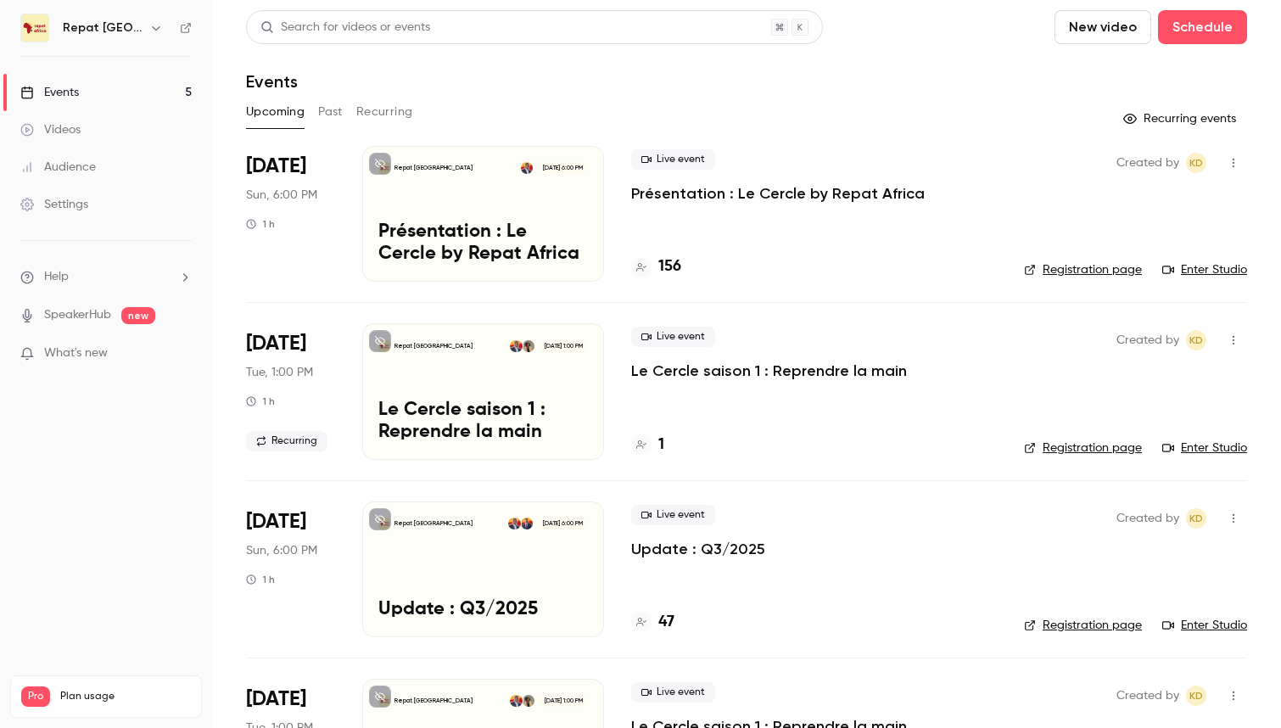
click at [745, 367] on p "Le Cercle saison 1 : Reprendre la main" at bounding box center [769, 371] width 276 height 20
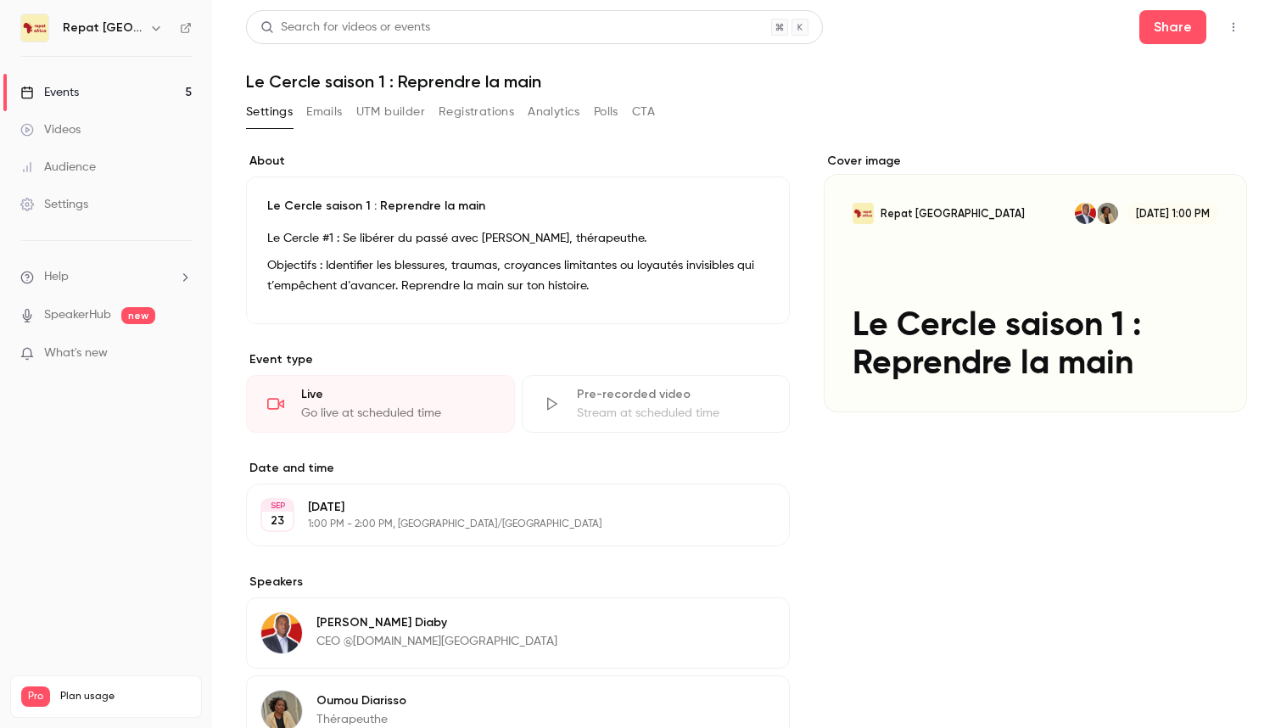
click at [524, 266] on p "Objectifs : Identifier les blessures, traumas, croyances limitantes ou loyautés…" at bounding box center [518, 275] width 502 height 41
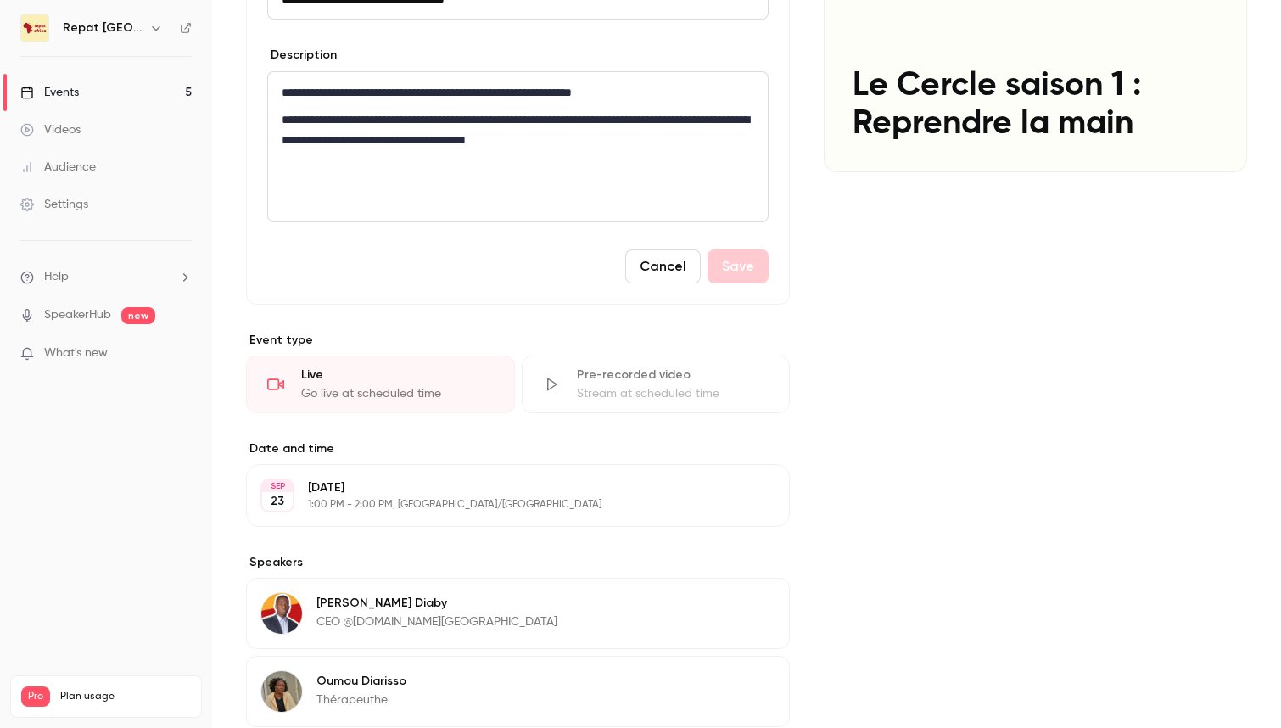
scroll to position [421, 0]
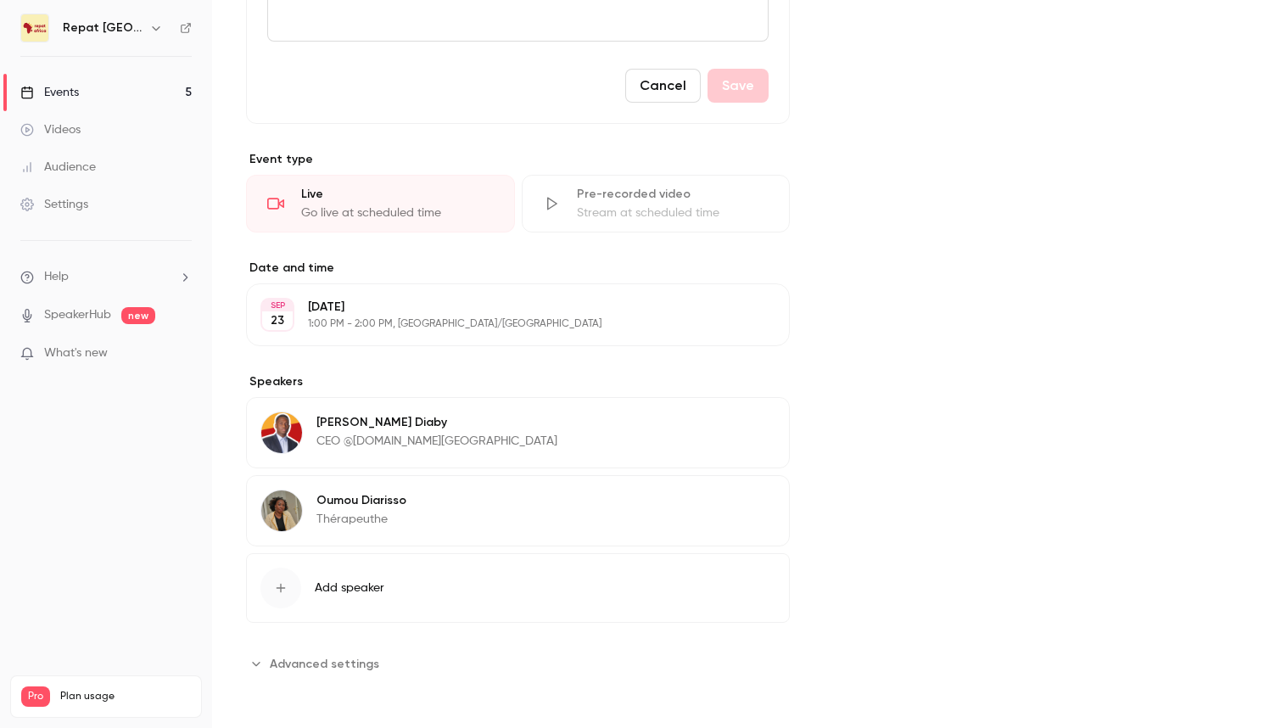
click at [733, 319] on button "Edit" at bounding box center [745, 314] width 62 height 27
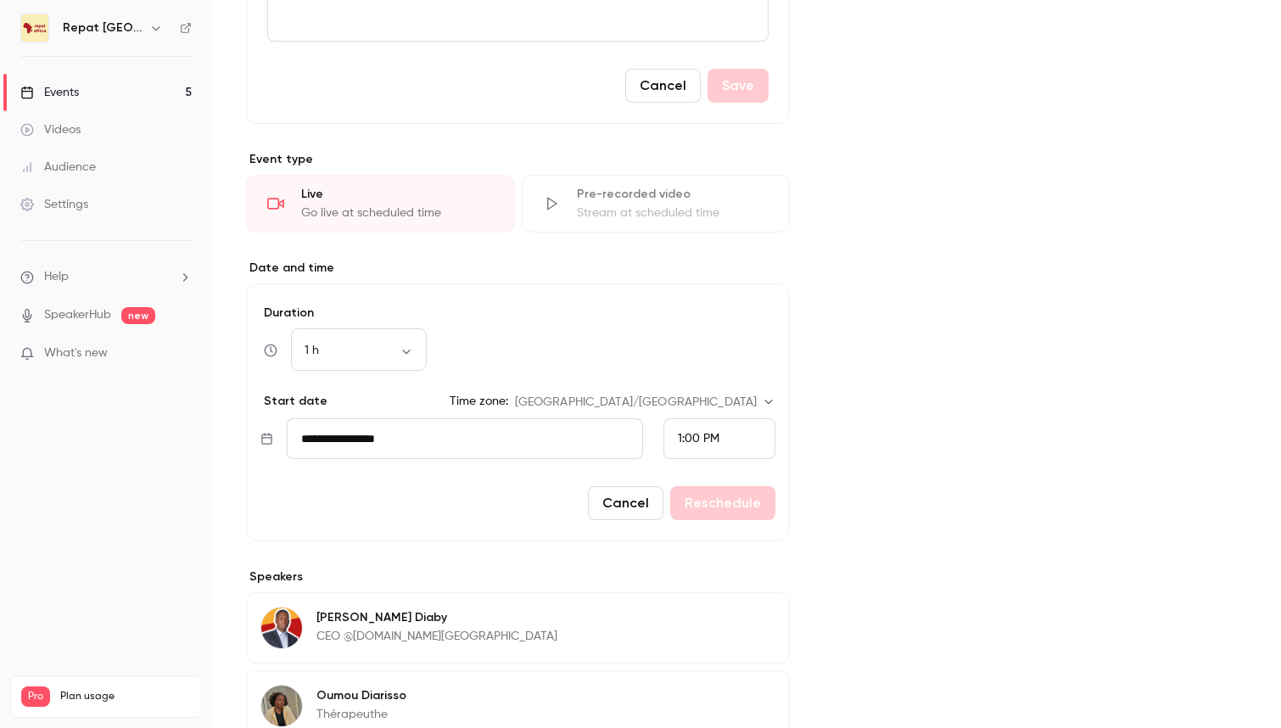
click at [695, 438] on span "1:00 PM" at bounding box center [699, 439] width 42 height 12
click at [691, 438] on div at bounding box center [640, 364] width 1281 height 728
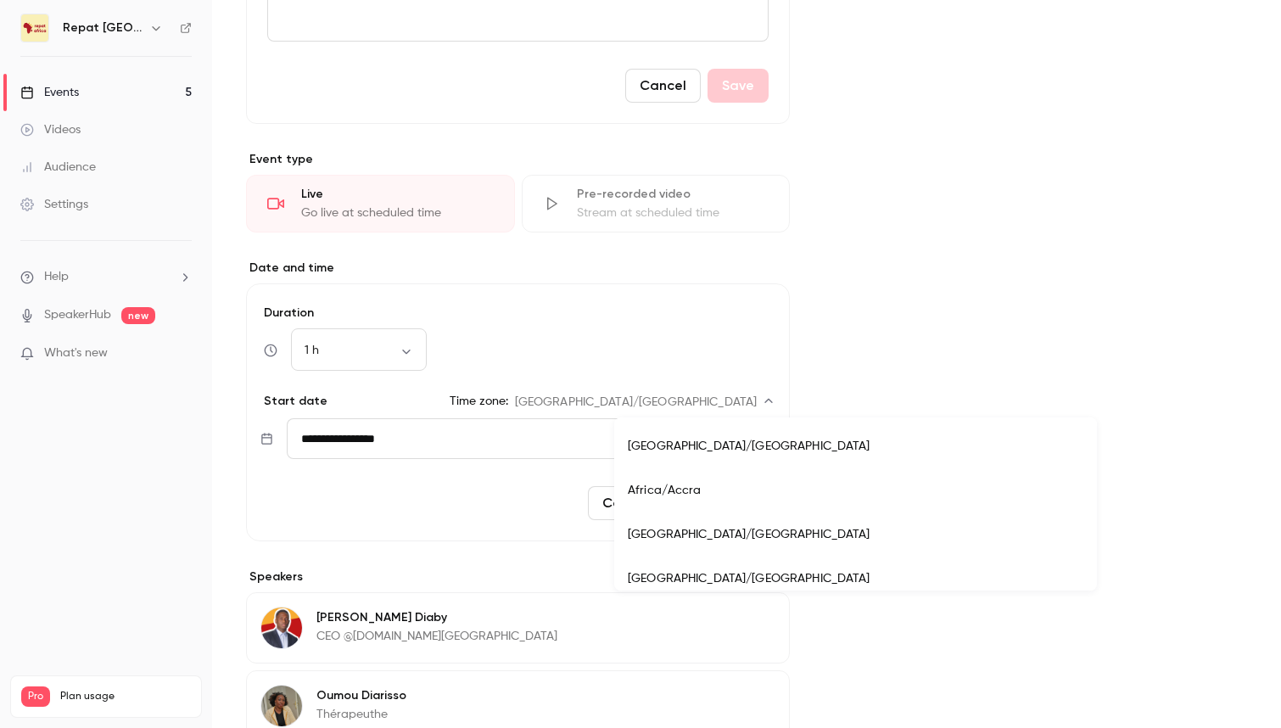
click at [744, 394] on body "**********" at bounding box center [640, 364] width 1281 height 728
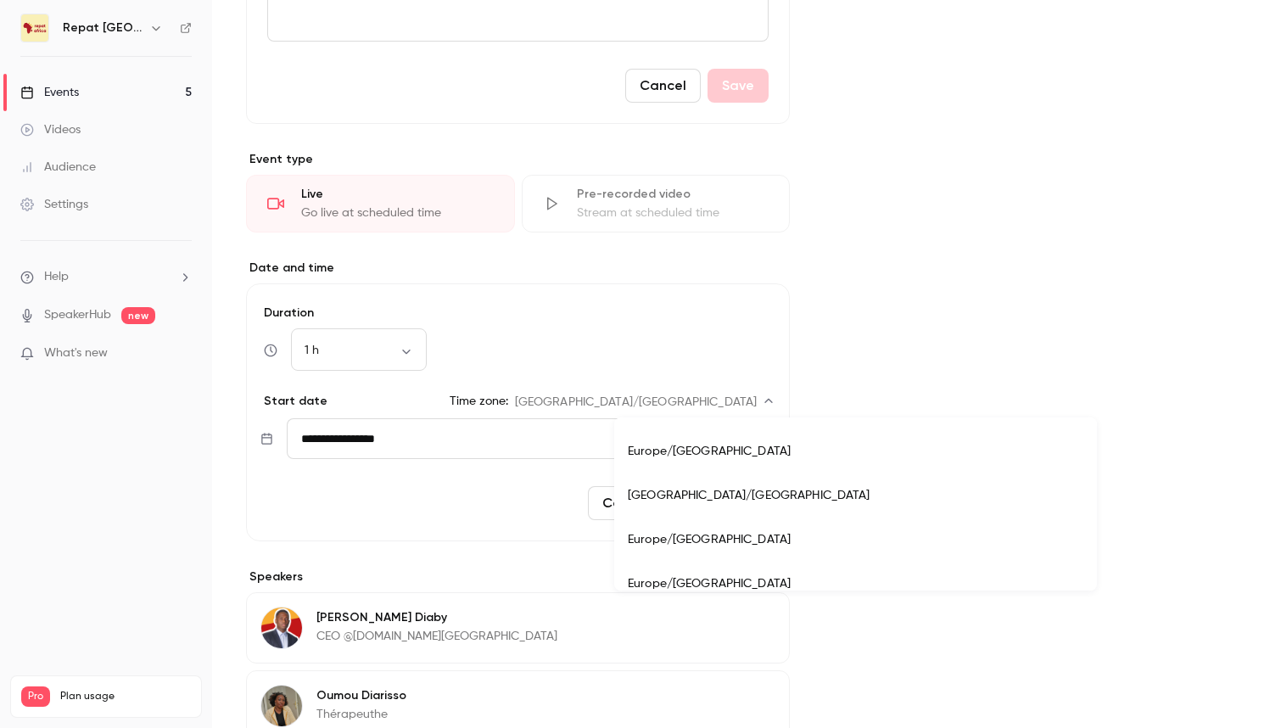
click at [711, 532] on li "Europe/Paris" at bounding box center [855, 540] width 483 height 44
type input "**********"
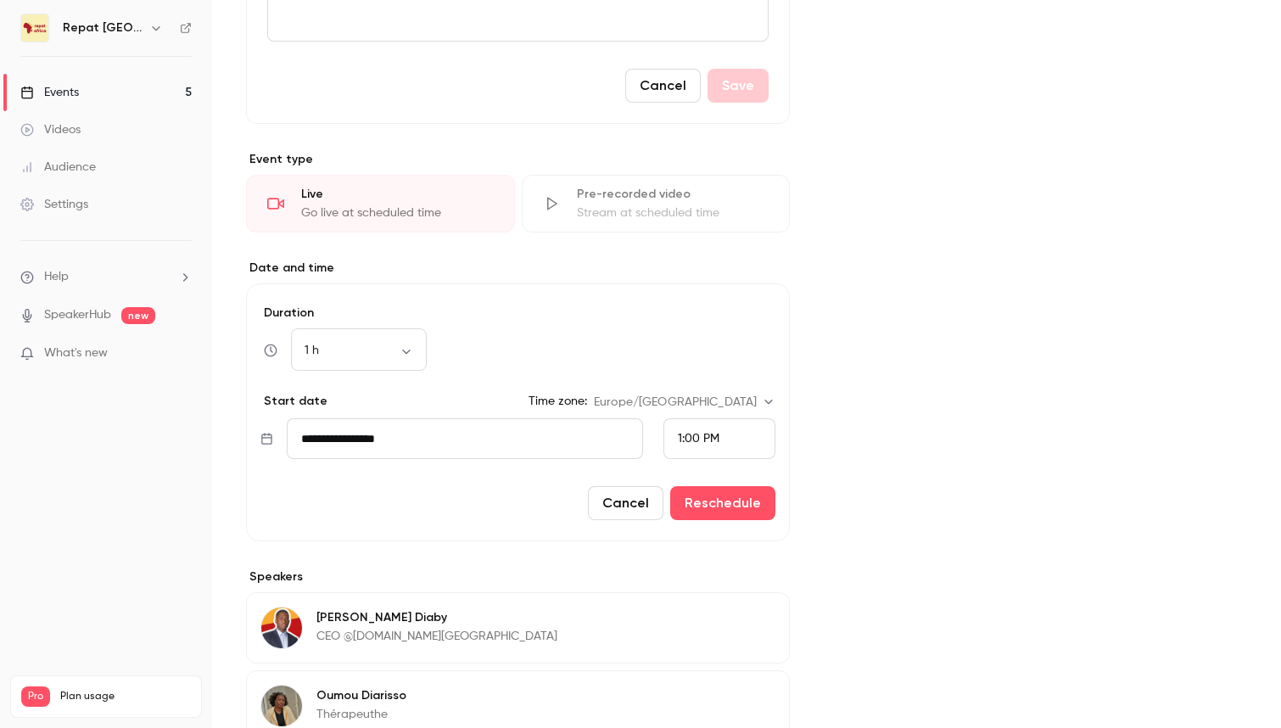
click at [719, 424] on div "1:00 PM" at bounding box center [720, 438] width 112 height 41
click at [715, 227] on span "8:00 PM" at bounding box center [700, 230] width 45 height 12
click at [900, 327] on div "Cover image Repat Africa Sep 23, 1:00 PM Le Cercle saison 1 : Reprendre la main" at bounding box center [1035, 302] width 423 height 1141
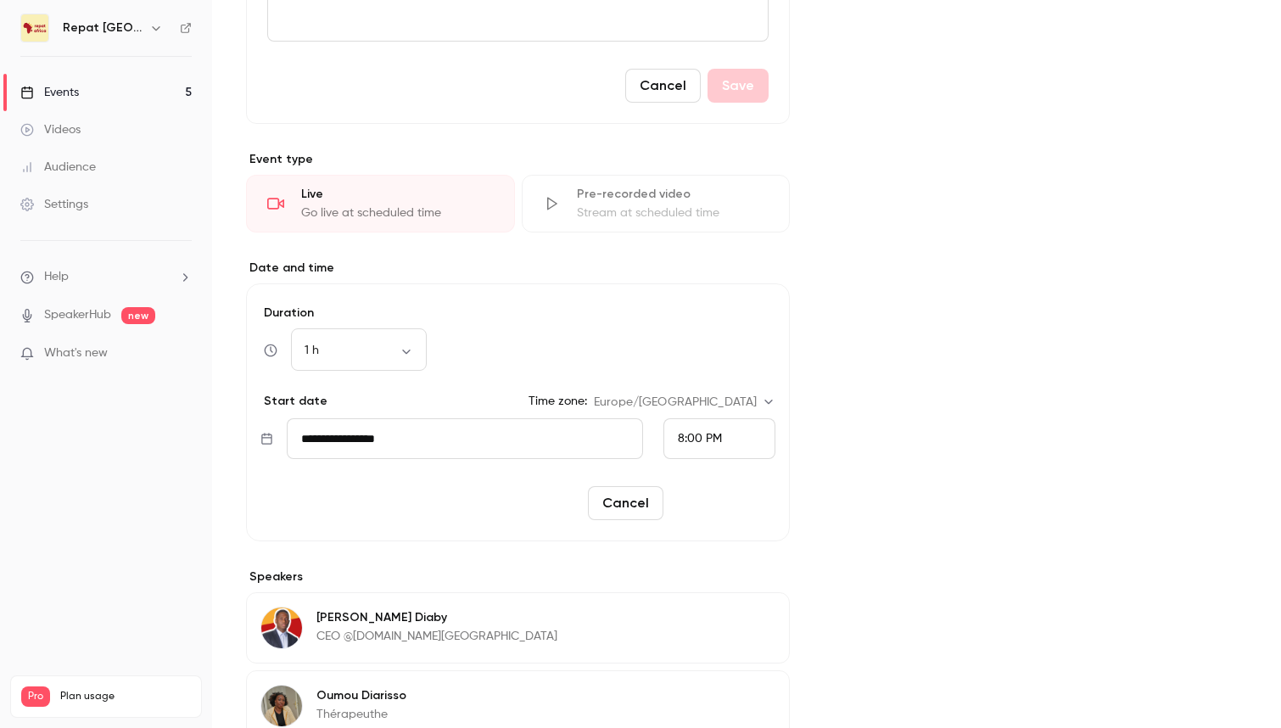
click at [749, 499] on button "Reschedule" at bounding box center [722, 503] width 105 height 34
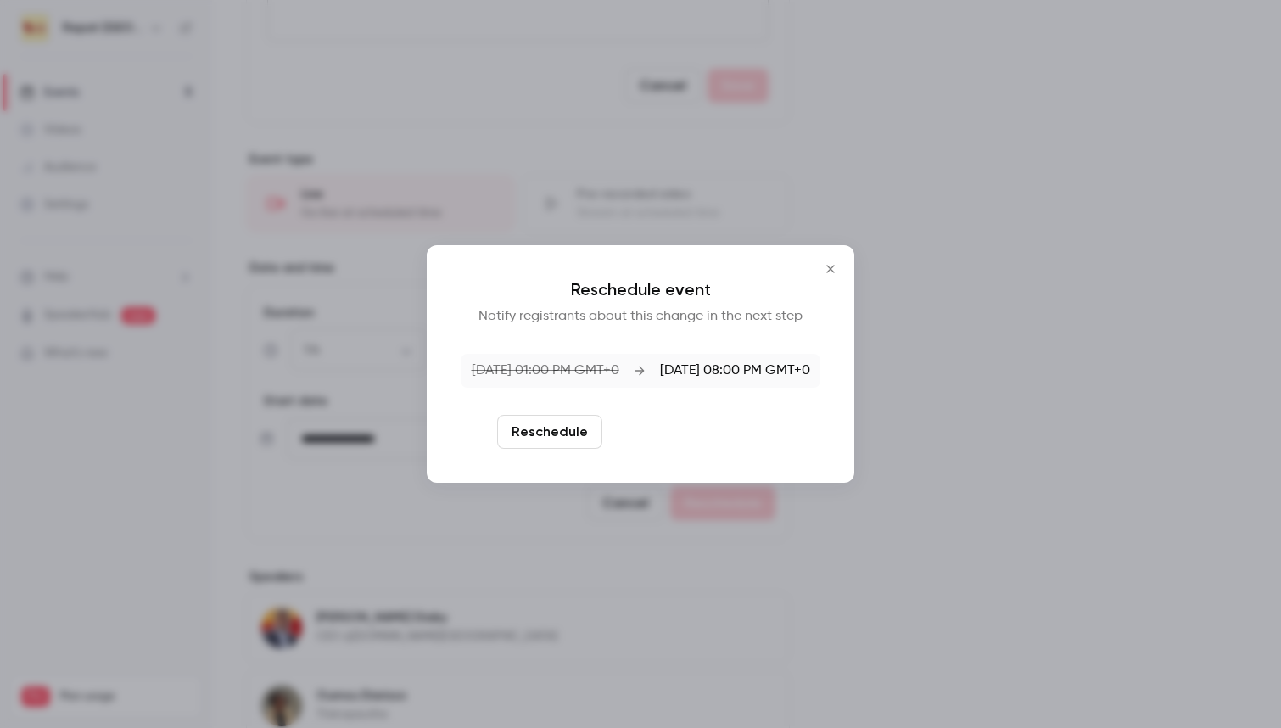
click at [675, 425] on button "Reschedule and notify" at bounding box center [697, 432] width 176 height 34
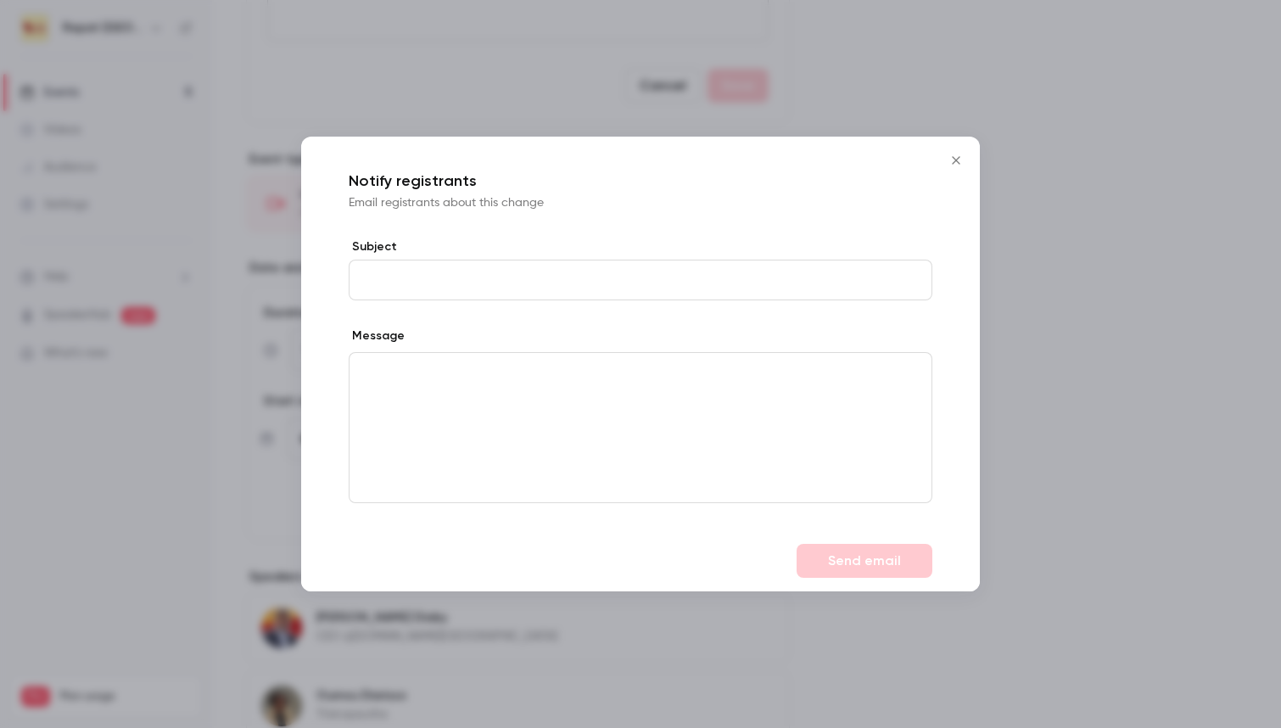
click at [958, 162] on icon "Close" at bounding box center [956, 160] width 8 height 8
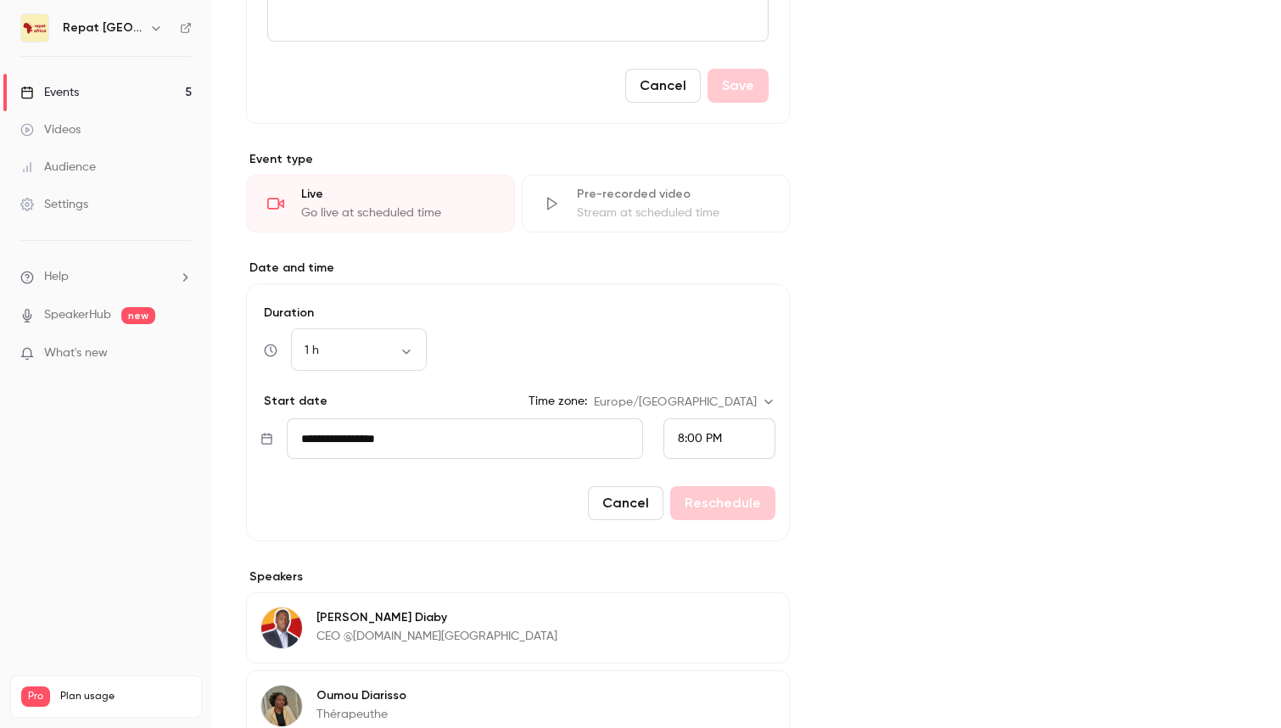
click at [728, 431] on div "8:00 PM" at bounding box center [720, 438] width 112 height 41
click at [950, 417] on div at bounding box center [640, 364] width 1281 height 728
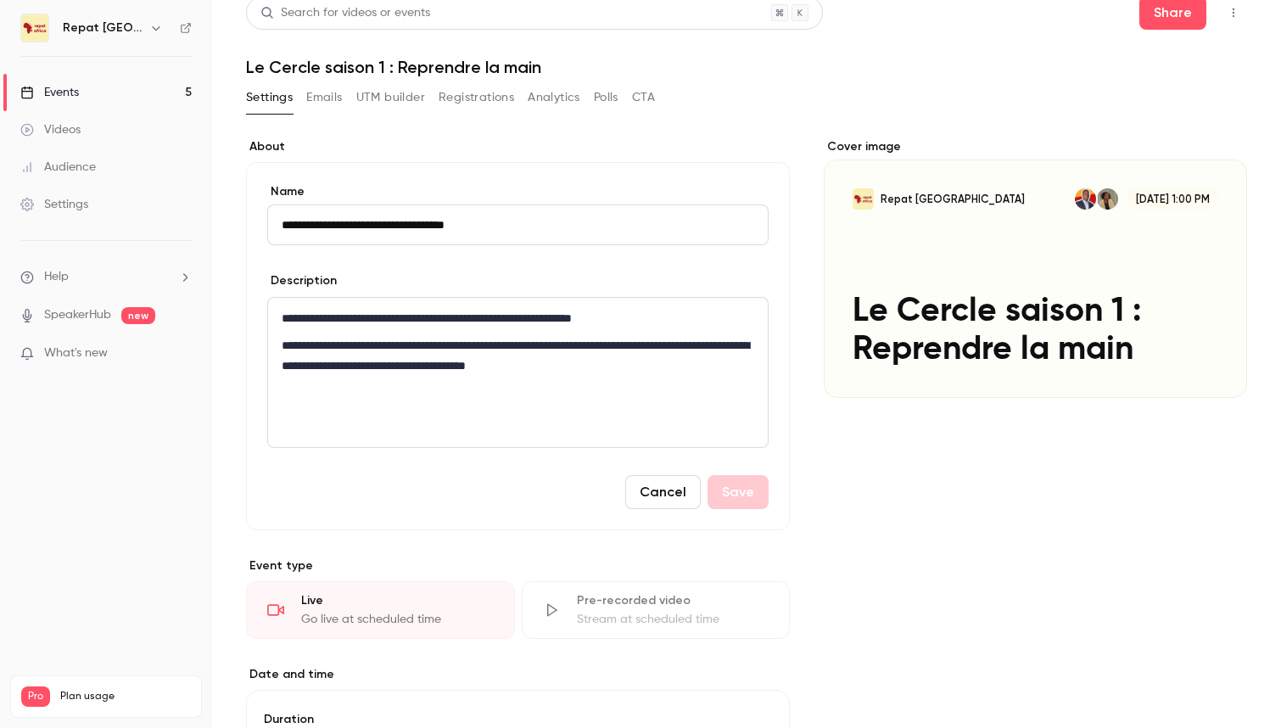
scroll to position [14, 0]
drag, startPoint x: 1179, startPoint y: 640, endPoint x: 1168, endPoint y: 623, distance: 20.2
click at [1179, 639] on div "Cover image Repat Africa Sep 23, 1:00 PM Le Cercle saison 1 : Reprendre la main" at bounding box center [1035, 709] width 423 height 1141
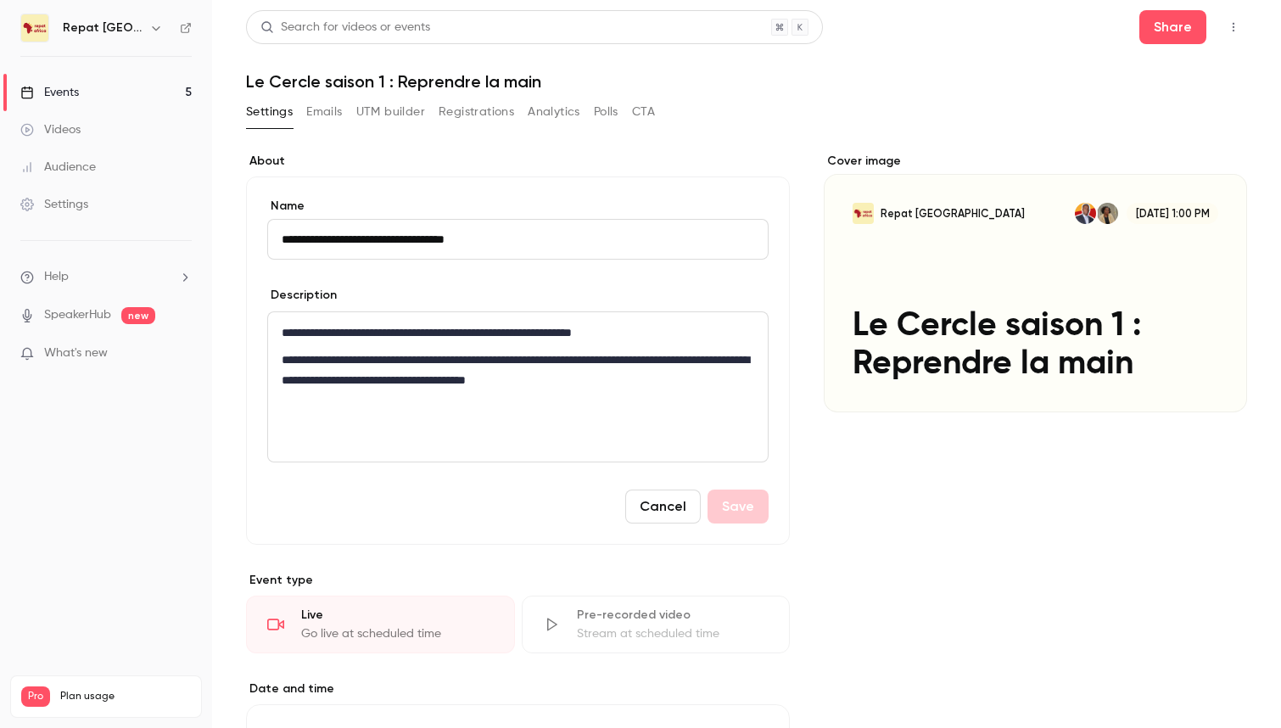
click at [73, 40] on div "Repat [GEOGRAPHIC_DATA]" at bounding box center [105, 28] width 171 height 29
click at [75, 161] on div "Audience" at bounding box center [58, 167] width 76 height 17
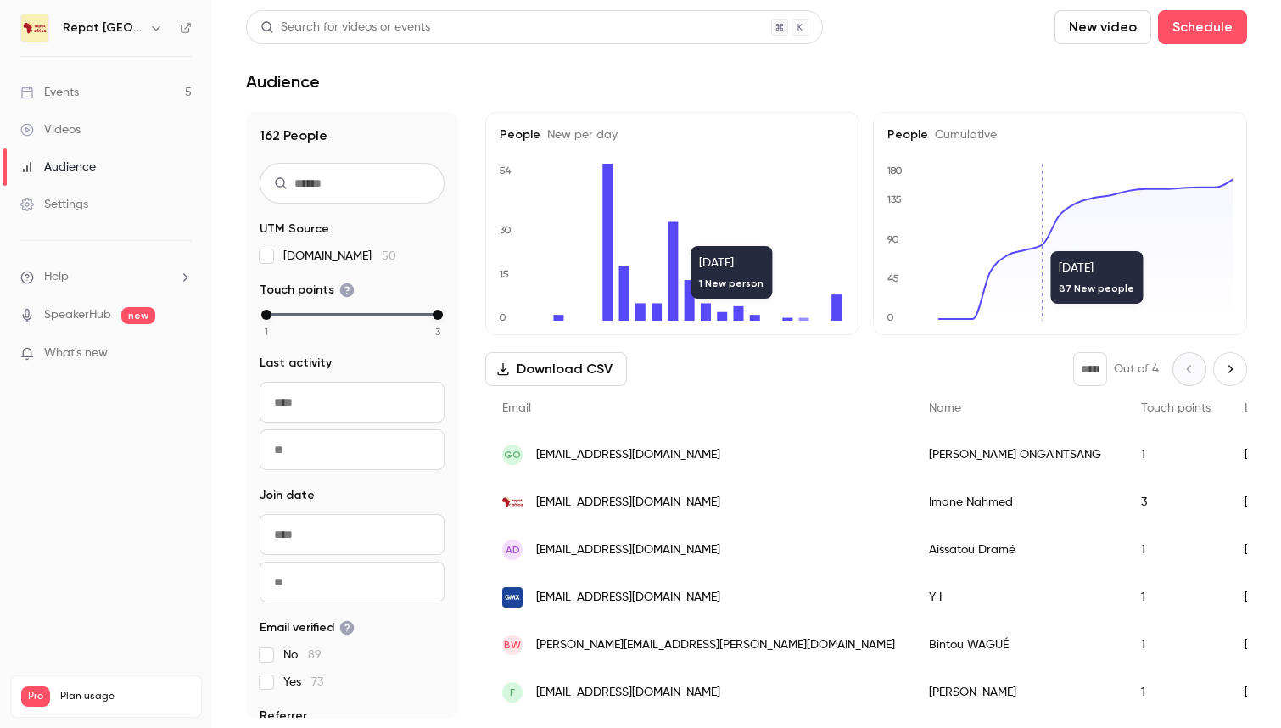
click at [71, 203] on div "Settings" at bounding box center [54, 204] width 68 height 17
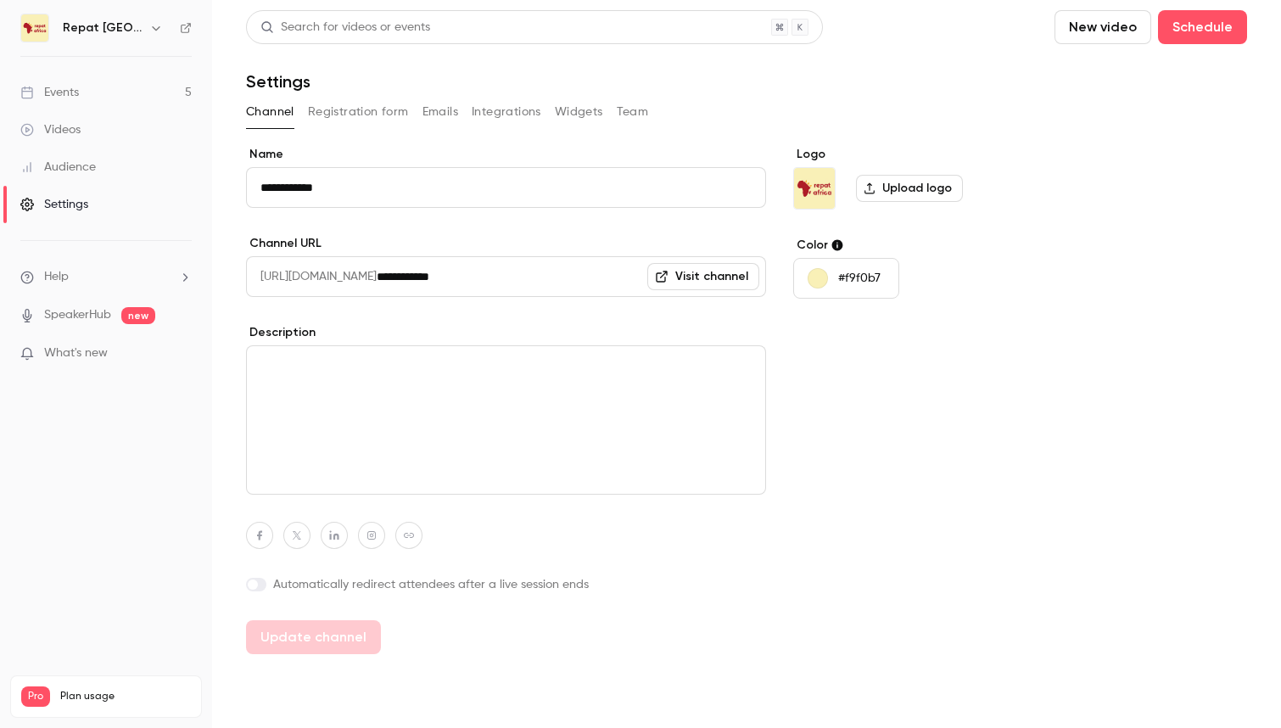
click at [125, 89] on link "Events 5" at bounding box center [106, 92] width 212 height 37
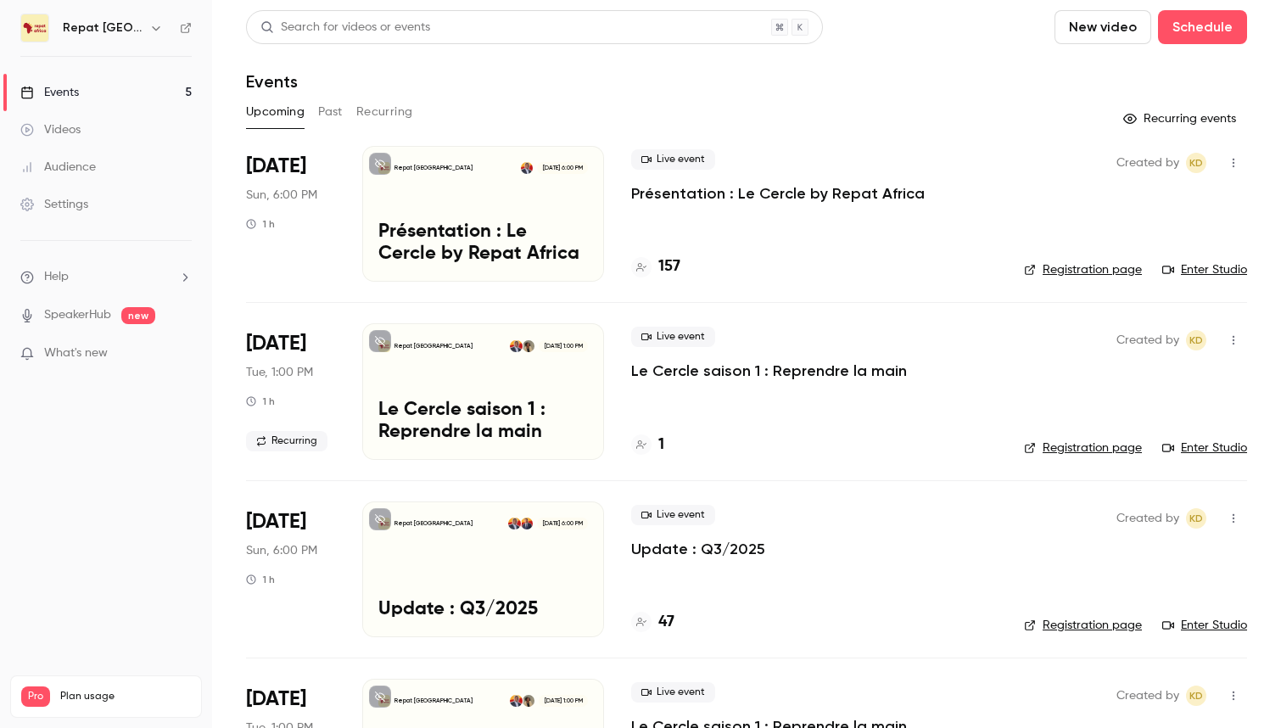
click at [1230, 163] on icon "button" at bounding box center [1234, 163] width 14 height 12
click at [1182, 121] on div at bounding box center [640, 364] width 1281 height 728
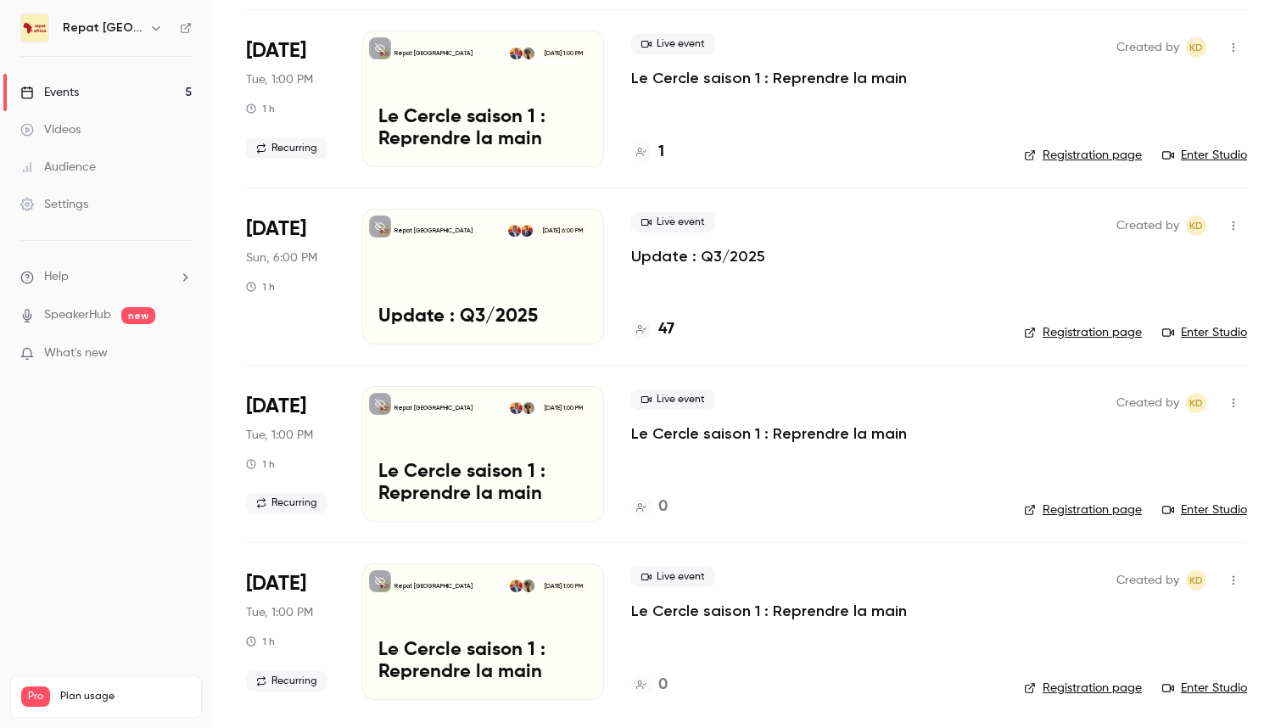
scroll to position [294, 0]
click at [729, 430] on p "Le Cercle saison 1 : Reprendre la main" at bounding box center [769, 433] width 276 height 20
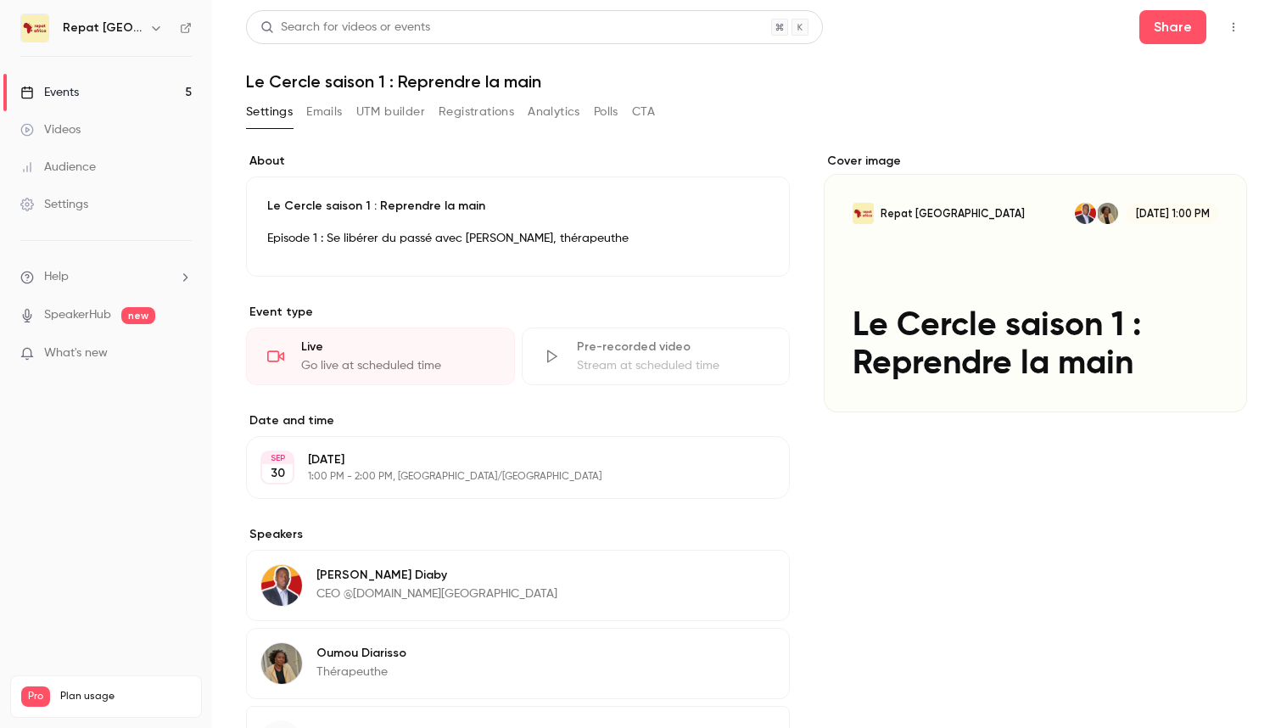
click at [474, 110] on button "Registrations" at bounding box center [477, 111] width 76 height 27
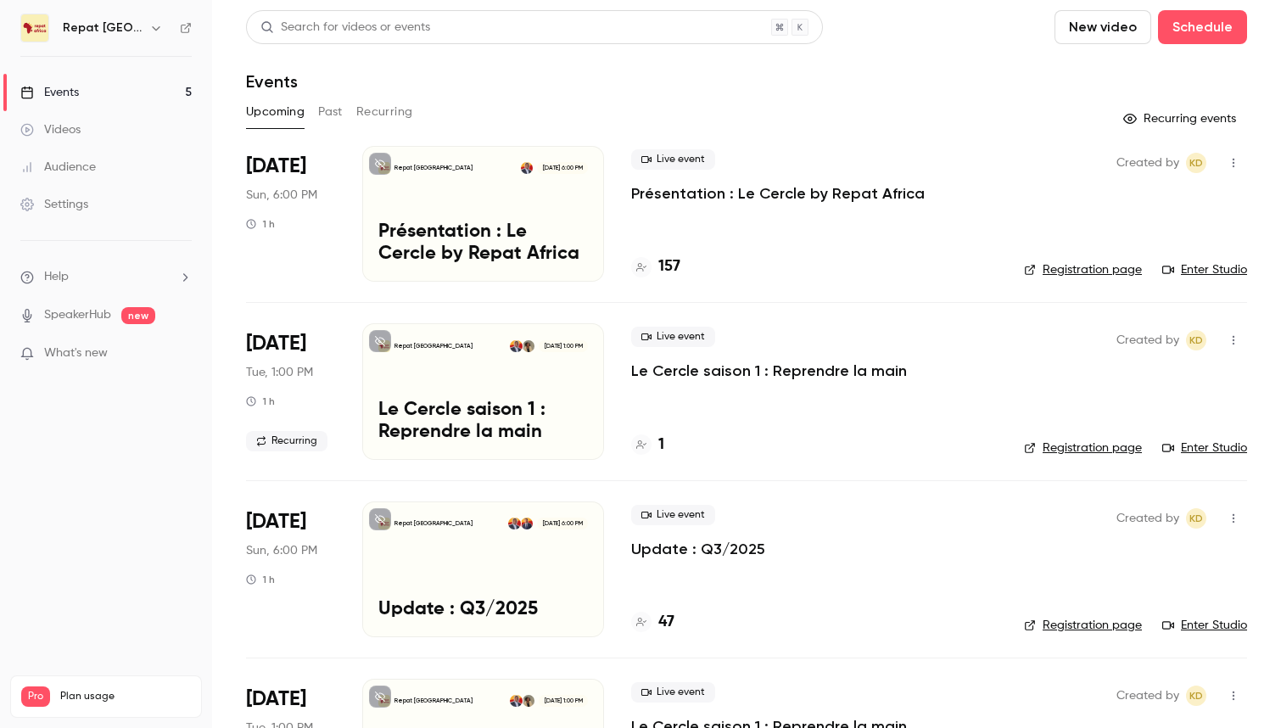
click at [1235, 159] on icon "button" at bounding box center [1234, 163] width 2 height 9
click at [1031, 112] on div at bounding box center [640, 364] width 1281 height 728
click at [52, 217] on link "Settings" at bounding box center [106, 204] width 212 height 37
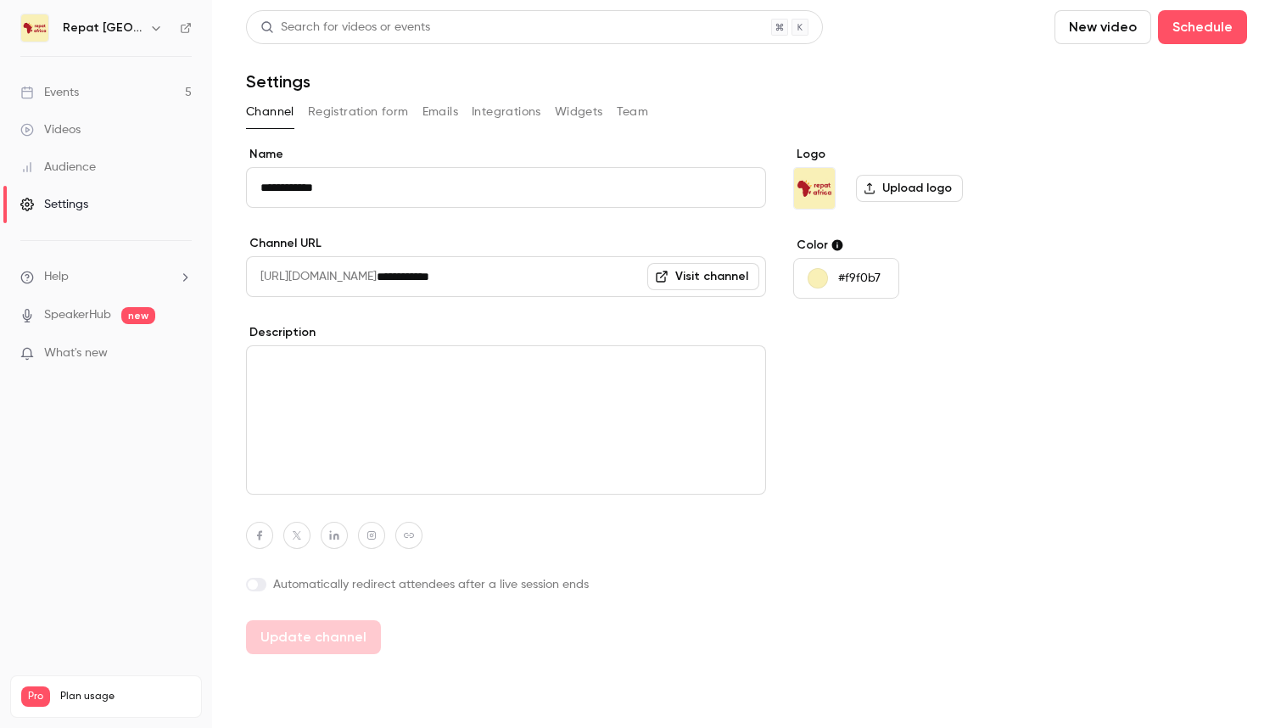
click at [62, 97] on div "Events" at bounding box center [49, 92] width 59 height 17
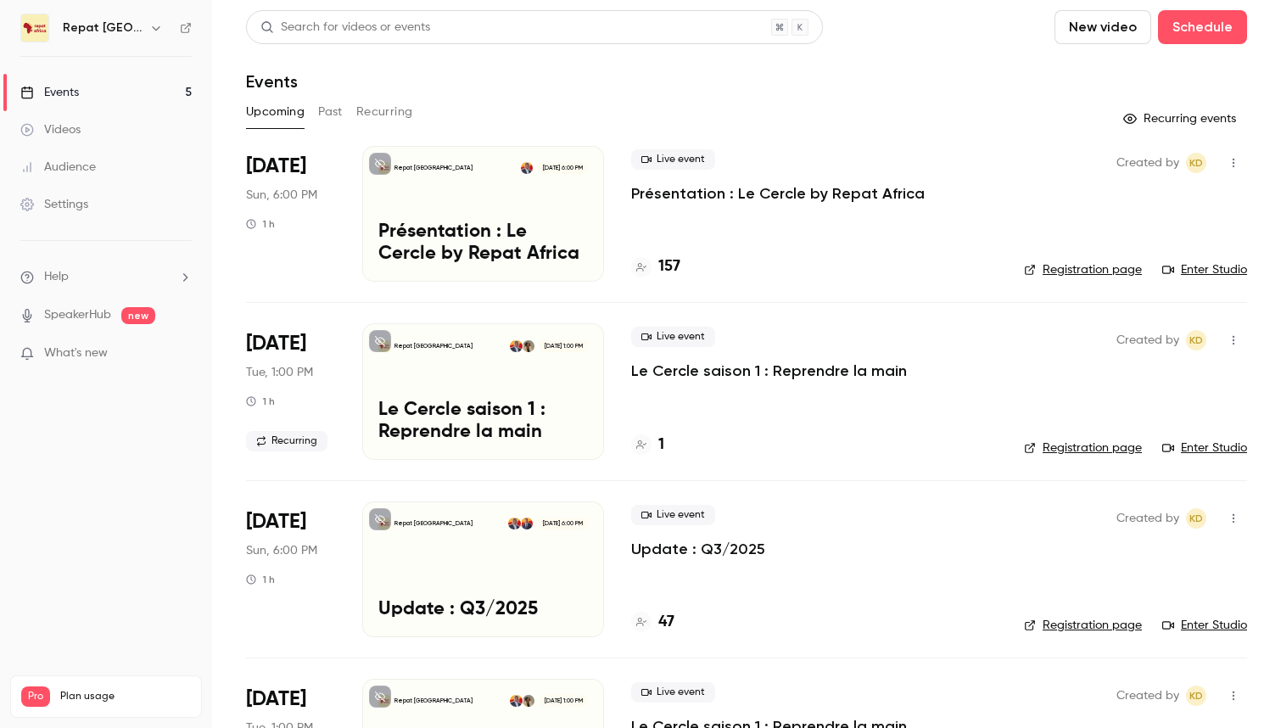
click at [900, 210] on div "Live event Présentation : Le Cercle by Repat Africa 157" at bounding box center [814, 214] width 366 height 136
click at [880, 195] on p "Présentation : Le Cercle by Repat Africa" at bounding box center [778, 193] width 294 height 20
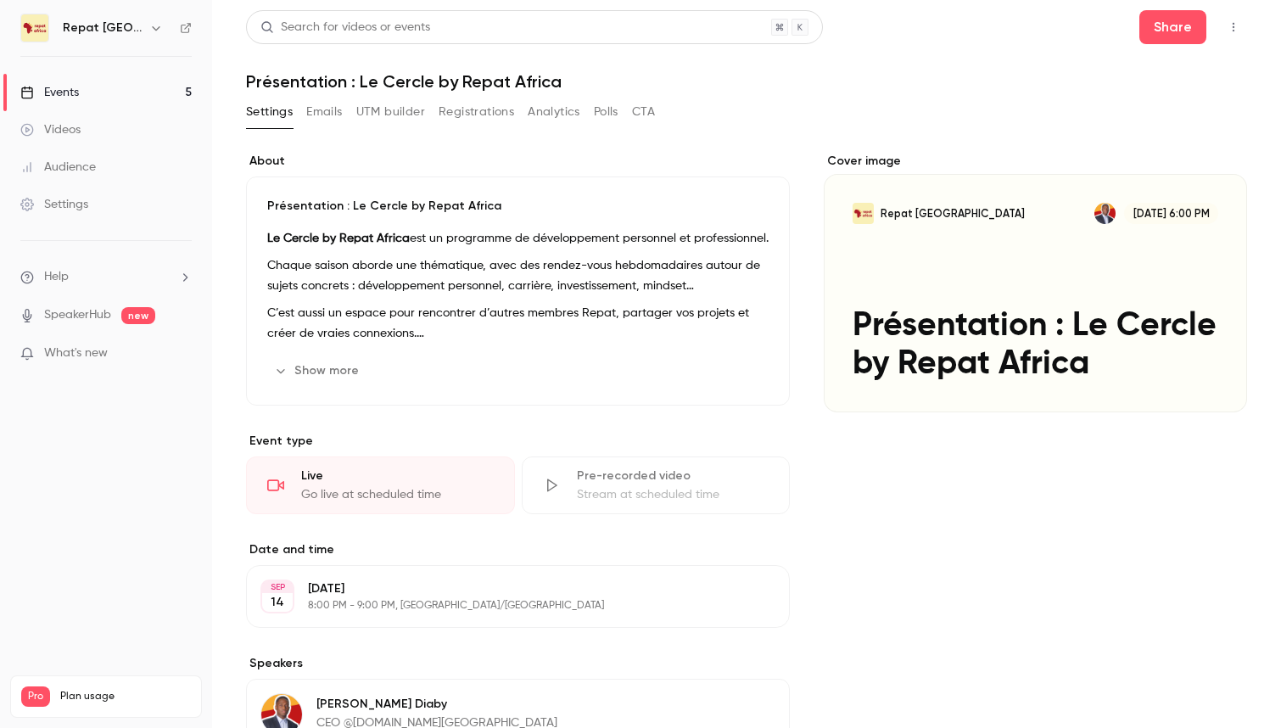
click at [524, 115] on div "Settings Emails UTM builder Registrations Analytics Polls CTA" at bounding box center [450, 111] width 409 height 27
click at [536, 112] on button "Analytics" at bounding box center [554, 111] width 53 height 27
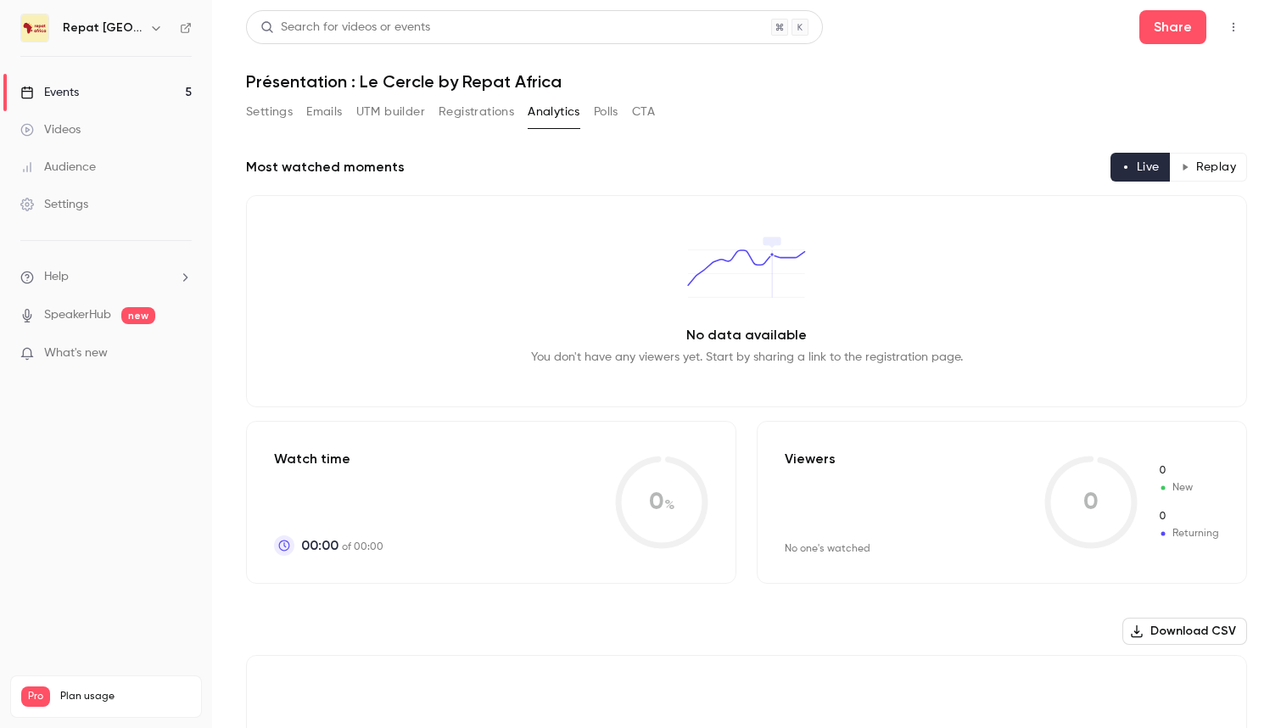
click at [485, 119] on button "Registrations" at bounding box center [477, 111] width 76 height 27
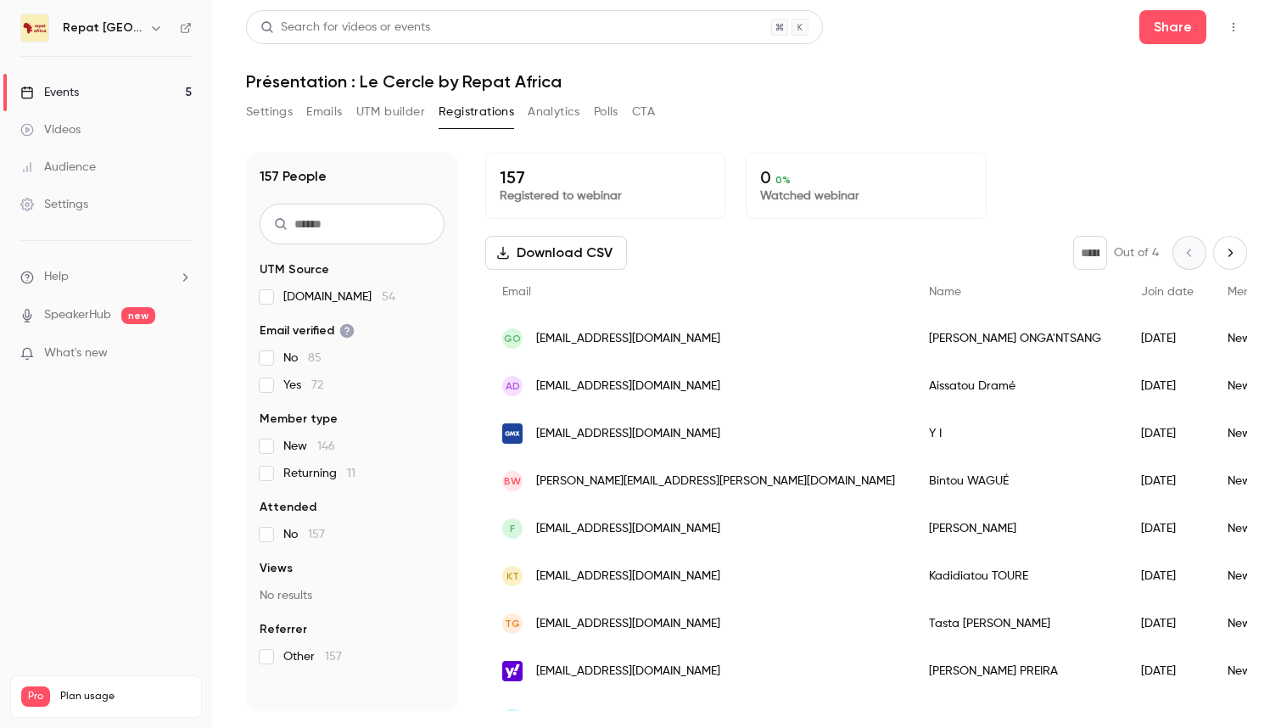
click at [384, 109] on button "UTM builder" at bounding box center [390, 111] width 69 height 27
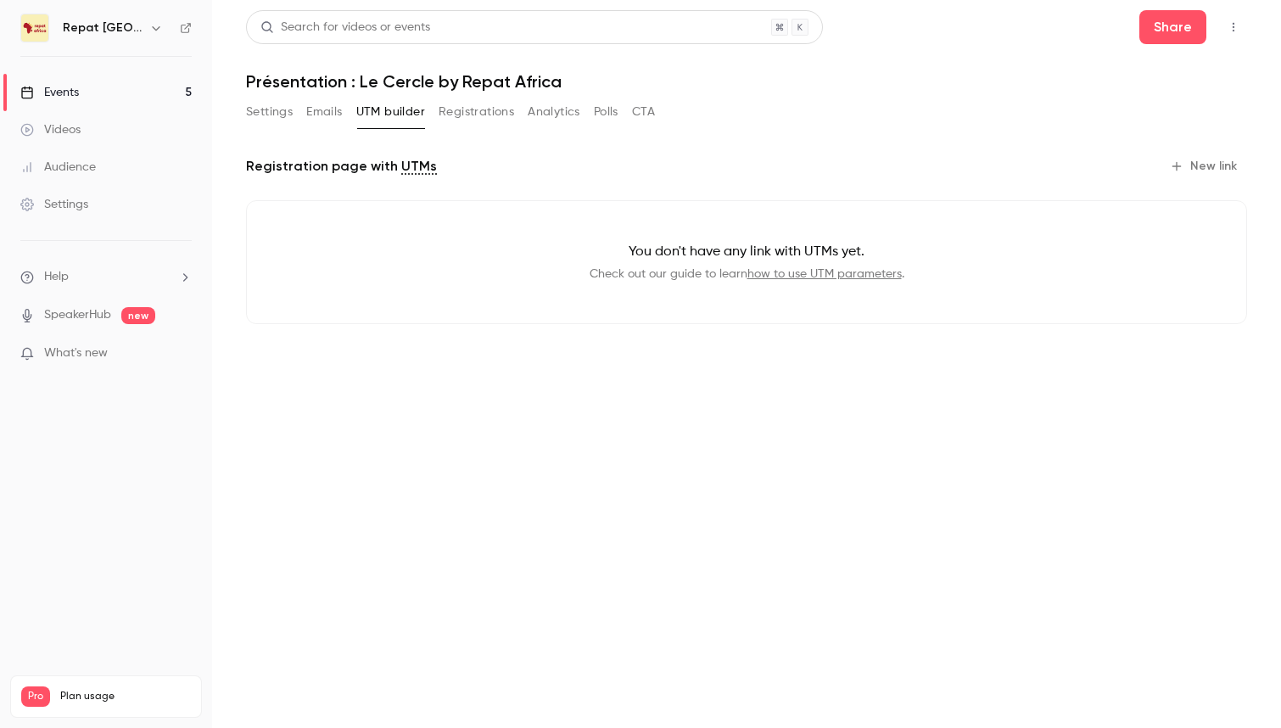
click at [301, 112] on div "Settings Emails UTM builder Registrations Analytics Polls CTA" at bounding box center [450, 111] width 409 height 27
click at [331, 113] on button "Emails" at bounding box center [324, 111] width 36 height 27
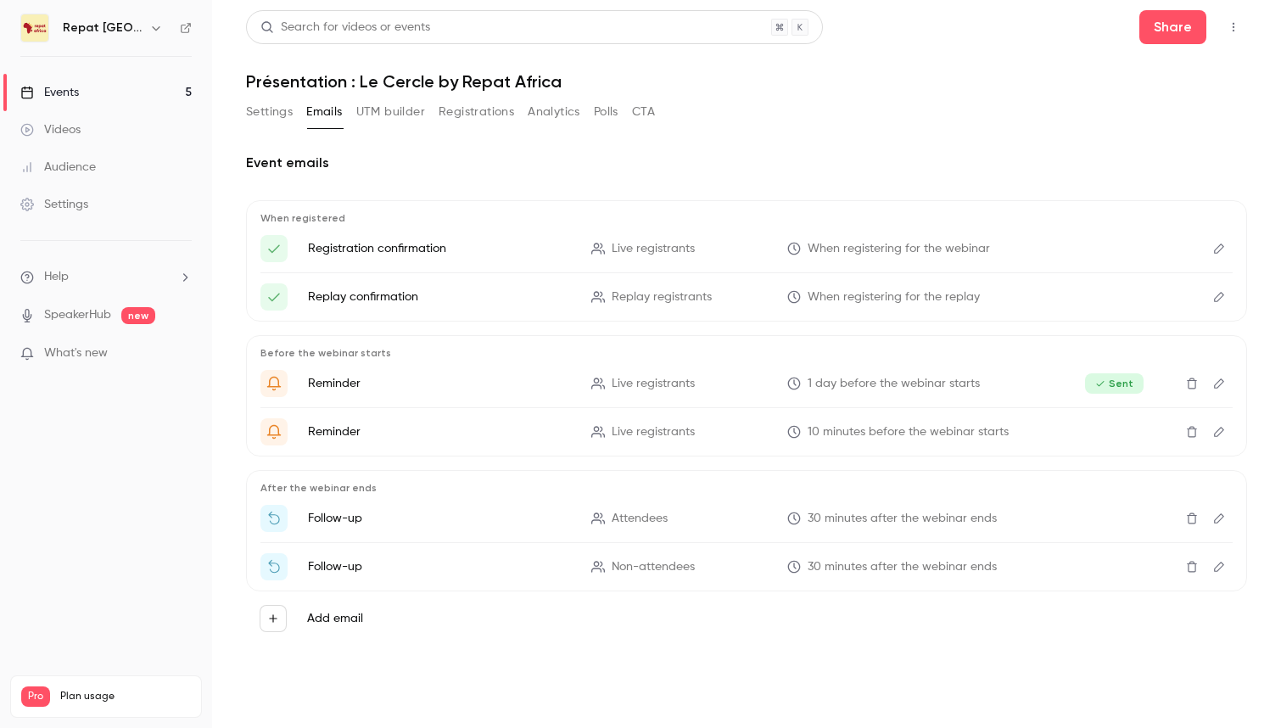
click at [263, 114] on button "Settings" at bounding box center [269, 111] width 47 height 27
